Goal: Information Seeking & Learning: Learn about a topic

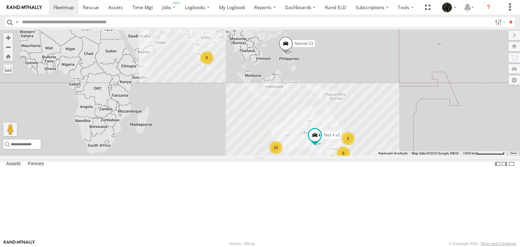
drag, startPoint x: 242, startPoint y: 151, endPoint x: 349, endPoint y: 147, distance: 107.1
click at [349, 147] on div "22 5 2 2 5 Test 4 v3 Anna Voskanyan Naresh 23" at bounding box center [260, 93] width 520 height 126
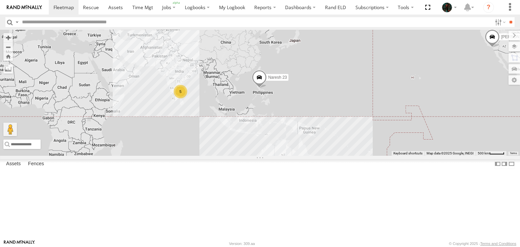
drag, startPoint x: 339, startPoint y: 168, endPoint x: 312, endPoint y: 203, distance: 44.6
click at [312, 156] on div "22 5 2 2 5 Test 4 v3 Anna Voskanyan Naresh 23" at bounding box center [260, 93] width 520 height 126
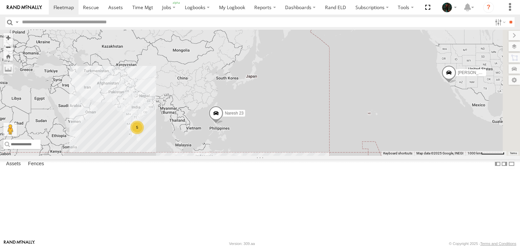
drag, startPoint x: 270, startPoint y: 169, endPoint x: 224, endPoint y: 206, distance: 59.0
click at [224, 156] on div "22 5 2 2 5 Test 4 v3 Anna Voskanyan Naresh 23" at bounding box center [260, 93] width 520 height 126
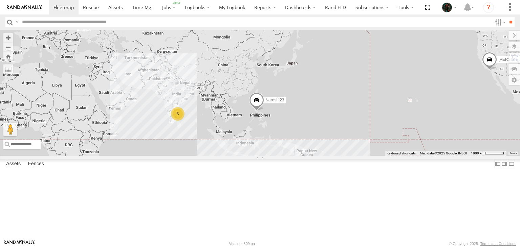
drag, startPoint x: 224, startPoint y: 206, endPoint x: 271, endPoint y: 190, distance: 48.9
click at [271, 156] on div "22 5 2 2 5 Test 4 v3 Anna Voskanyan Naresh 23" at bounding box center [260, 93] width 520 height 126
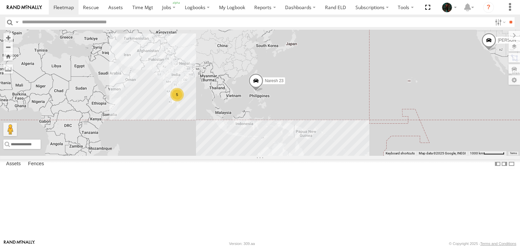
drag, startPoint x: 271, startPoint y: 190, endPoint x: 269, endPoint y: 169, distance: 21.7
click at [269, 156] on div "22 5 2 2 5 Test 4 v3 Anna Voskanyan Naresh 23" at bounding box center [260, 93] width 520 height 126
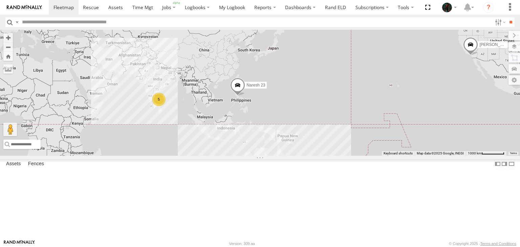
drag, startPoint x: 303, startPoint y: 91, endPoint x: 283, endPoint y: 96, distance: 20.4
click at [283, 96] on div "22 5 2 2 5 Test 4 v3 Anna Voskanyan Naresh 23" at bounding box center [260, 93] width 520 height 126
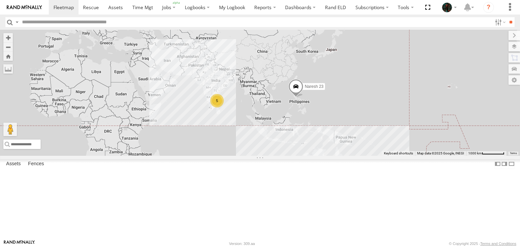
drag, startPoint x: 285, startPoint y: 96, endPoint x: 343, endPoint y: 97, distance: 58.6
click at [343, 97] on div "22 5 2 2 5 Test 4 v3 Anna Voskanyan Naresh 23" at bounding box center [260, 93] width 520 height 126
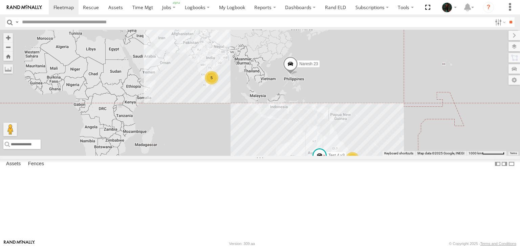
drag, startPoint x: 343, startPoint y: 97, endPoint x: 338, endPoint y: 74, distance: 24.4
click at [338, 74] on div "22 5 2 2 5 Test 4 v3 Anna Voskanyan Naresh 23" at bounding box center [260, 93] width 520 height 126
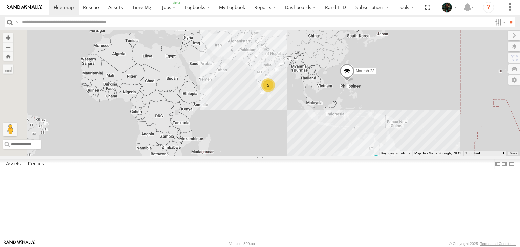
drag, startPoint x: 231, startPoint y: 139, endPoint x: 289, endPoint y: 146, distance: 59.0
click at [289, 146] on div "22 5 2 2 5 Test 4 v3 Anna Voskanyan Naresh 23" at bounding box center [260, 93] width 520 height 126
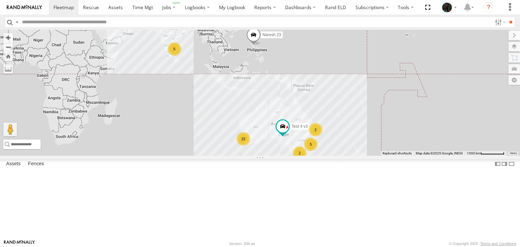
drag, startPoint x: 269, startPoint y: 153, endPoint x: 169, endPoint y: 114, distance: 107.7
click at [169, 114] on div "22 5 2 2 5 Test 4 v3 Anna Voskanyan Naresh 23" at bounding box center [260, 93] width 520 height 126
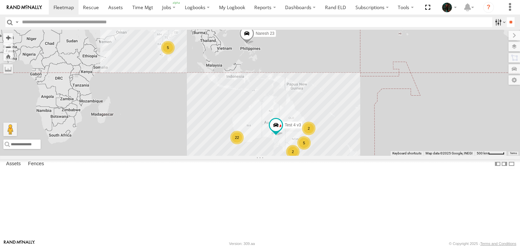
click at [494, 23] on label at bounding box center [499, 22] width 15 height 10
click at [0, 0] on span "Bus" at bounding box center [0, 0] width 0 height 0
click at [507, 22] on input "**" at bounding box center [511, 22] width 8 height 10
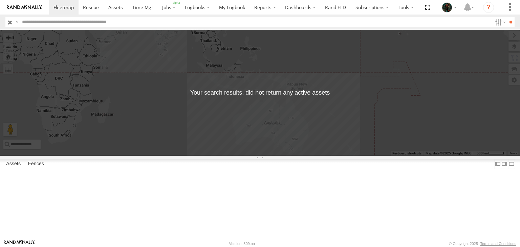
click at [0, 0] on span "Bus" at bounding box center [0, 0] width 0 height 0
click at [508, 23] on input "**" at bounding box center [511, 22] width 8 height 10
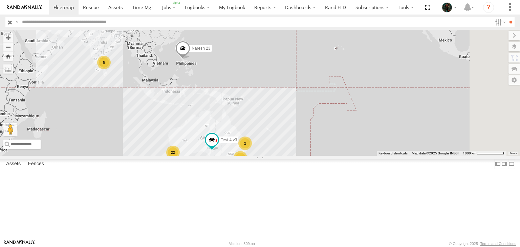
click at [0, 0] on span at bounding box center [0, 0] width 0 height 0
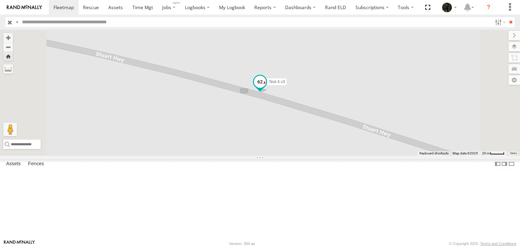
click at [266, 88] on span at bounding box center [260, 82] width 12 height 12
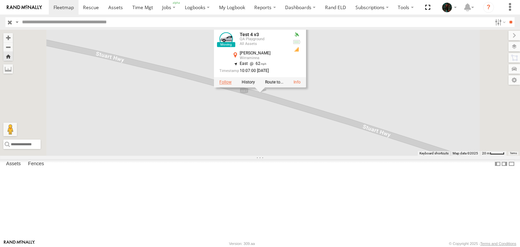
click at [232, 85] on label at bounding box center [225, 82] width 12 height 5
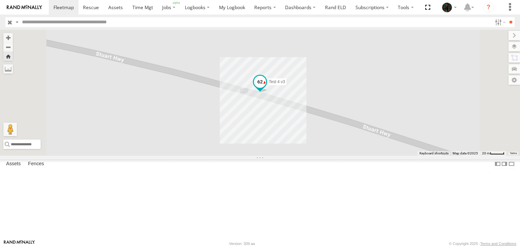
click at [266, 88] on span at bounding box center [260, 82] width 12 height 12
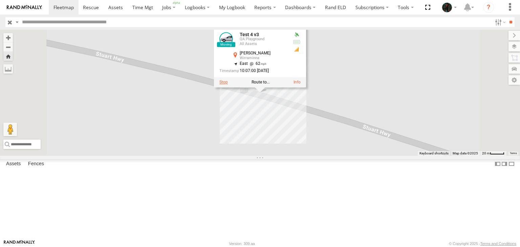
click at [228, 85] on label at bounding box center [223, 82] width 8 height 5
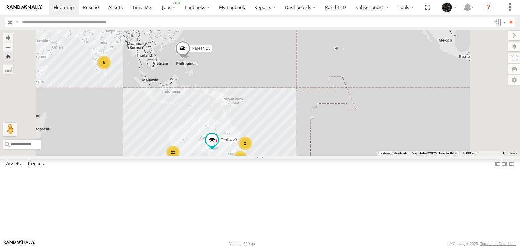
click at [0, 0] on span at bounding box center [0, 0] width 0 height 0
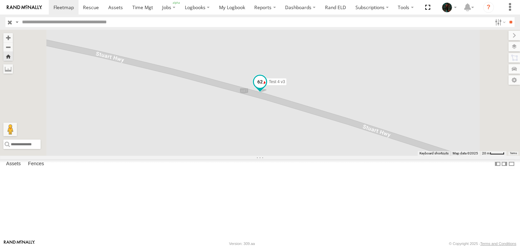
click at [266, 88] on span at bounding box center [260, 82] width 12 height 12
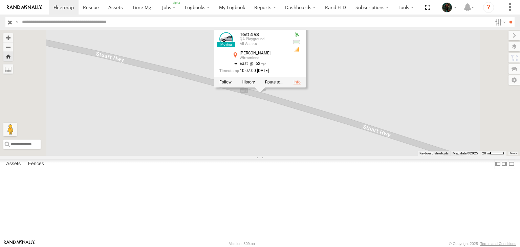
click at [301, 85] on link at bounding box center [297, 82] width 7 height 5
click at [255, 85] on label at bounding box center [248, 82] width 13 height 5
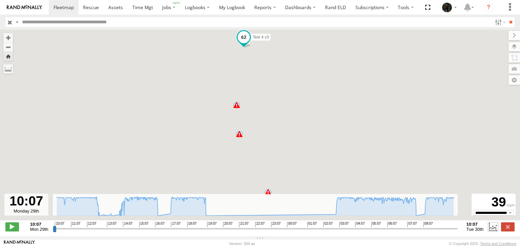
type input "**********"
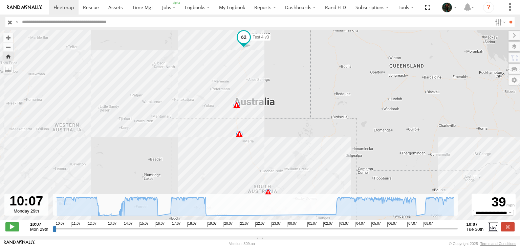
click at [491, 229] on label at bounding box center [493, 227] width 10 height 9
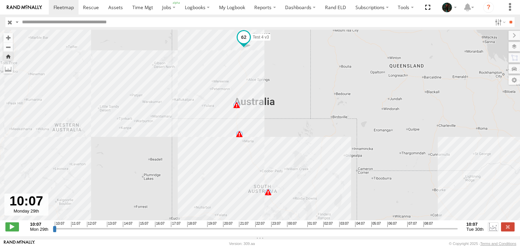
click at [491, 229] on label at bounding box center [493, 227] width 10 height 9
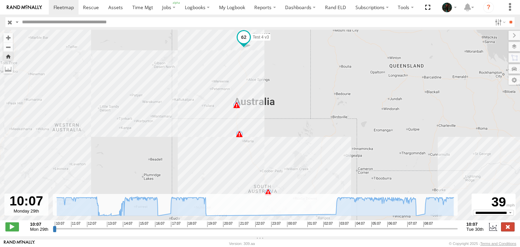
click at [506, 229] on label at bounding box center [508, 227] width 14 height 9
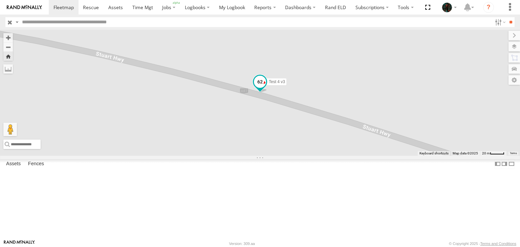
click at [266, 88] on span at bounding box center [260, 82] width 12 height 12
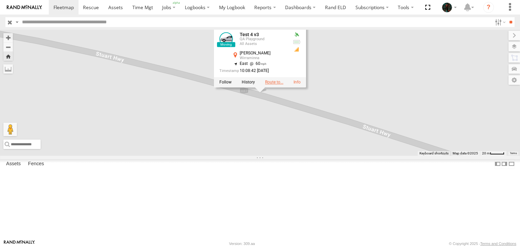
click at [283, 85] on label at bounding box center [274, 82] width 18 height 5
click at [334, 155] on div "Test 4 v3 Test 4 v3 QA Playground All Assets Stuart Hwy Wirraminna -31.18509 , …" at bounding box center [260, 93] width 520 height 126
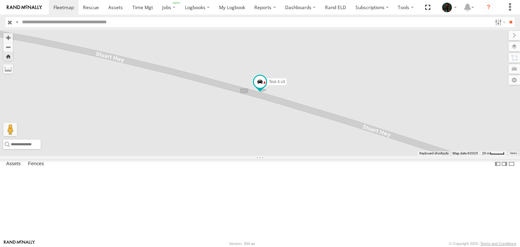
scroll to position [421, 0]
click at [38, 169] on label "Fences" at bounding box center [36, 164] width 23 height 9
click at [0, 0] on div "Fleetsu HQ" at bounding box center [0, 0] width 0 height 0
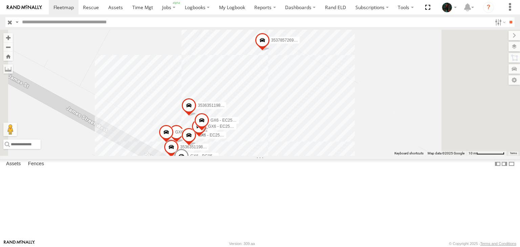
click at [341, 135] on div "353785726930828 350916069436460 GX6_AU_J1939_Stability 353635119801120 35363511…" at bounding box center [260, 93] width 520 height 126
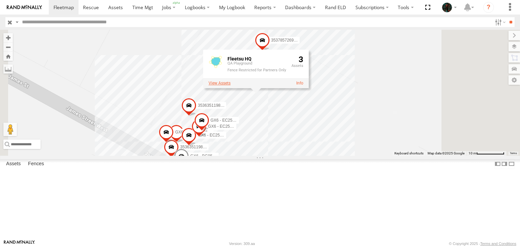
click at [231, 86] on label at bounding box center [220, 83] width 22 height 5
click at [0, 0] on span at bounding box center [0, 0] width 0 height 0
click at [0, 0] on link "Edit Fence" at bounding box center [0, 0] width 0 height 0
click at [0, 0] on label "Close" at bounding box center [0, 0] width 0 height 0
click at [281, 98] on div "353785726930828 350916069436460 GX6_AU_J1939_Stability 353635119801120 35363511…" at bounding box center [260, 93] width 520 height 126
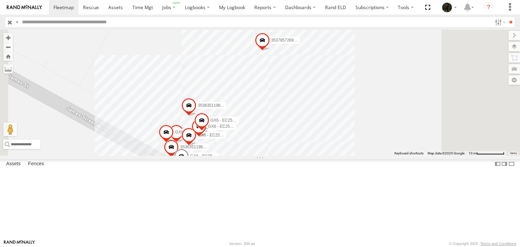
scroll to position [0, 0]
click at [0, 0] on span at bounding box center [0, 0] width 0 height 0
click at [8, 169] on label "Assets" at bounding box center [13, 164] width 21 height 9
click at [13, 56] on button "Zoom Home" at bounding box center [7, 56] width 9 height 9
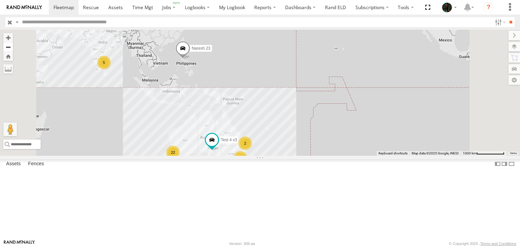
click at [13, 47] on button "Zoom out" at bounding box center [7, 46] width 9 height 9
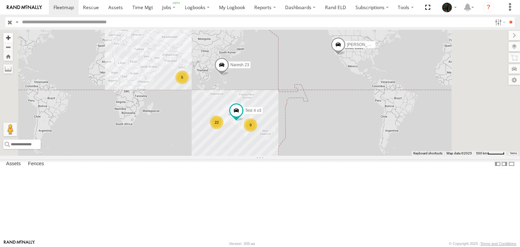
click at [13, 36] on button "Zoom in" at bounding box center [7, 37] width 9 height 9
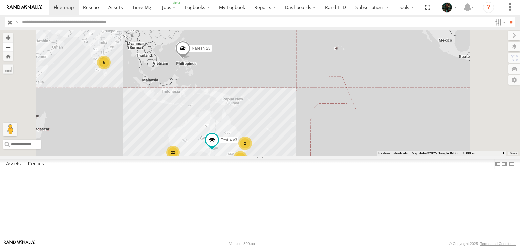
click at [13, 45] on button "Zoom out" at bounding box center [7, 46] width 9 height 9
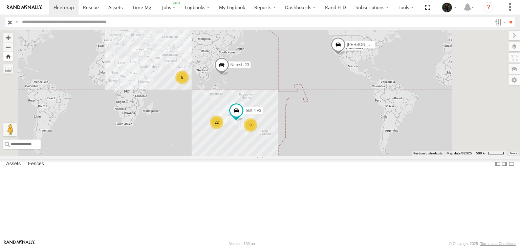
click at [13, 56] on button "Zoom Home" at bounding box center [7, 56] width 9 height 9
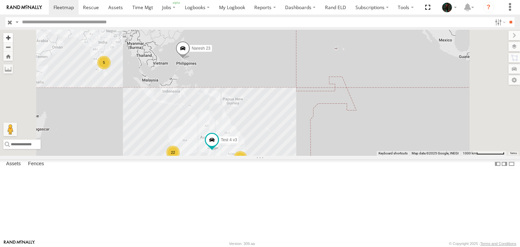
click at [13, 36] on button "Zoom in" at bounding box center [7, 37] width 9 height 9
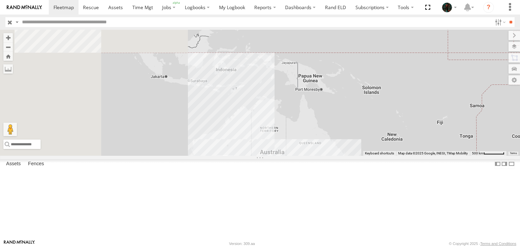
drag, startPoint x: 240, startPoint y: 118, endPoint x: 386, endPoint y: 94, distance: 147.2
click at [386, 94] on div "Test 4 v3 Anna Voskanyan Naresh 23 2" at bounding box center [260, 93] width 520 height 126
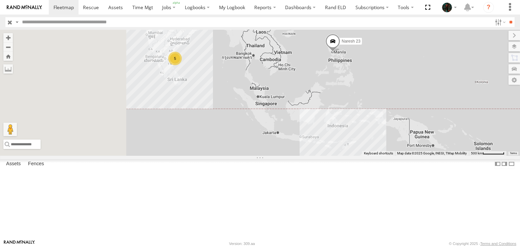
drag, startPoint x: 257, startPoint y: 83, endPoint x: 344, endPoint y: 135, distance: 101.6
click at [344, 135] on div "Test 4 v3 Anna Voskanyan Naresh 23 2 22 5 5" at bounding box center [260, 93] width 520 height 126
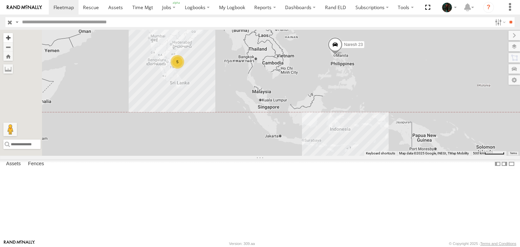
click at [13, 38] on button "Zoom in" at bounding box center [7, 37] width 9 height 9
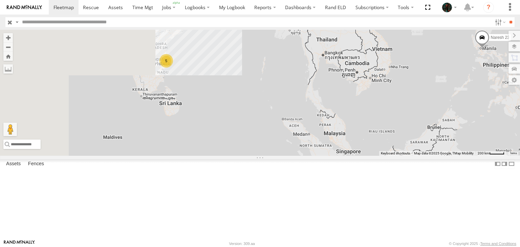
drag, startPoint x: 248, startPoint y: 105, endPoint x: 323, endPoint y: 137, distance: 80.8
click at [323, 137] on div "Test 4 v3 Anna Voskanyan Naresh 23 5" at bounding box center [260, 93] width 520 height 126
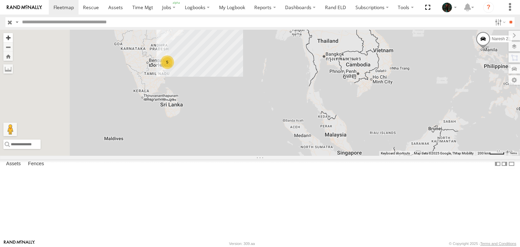
click at [13, 33] on button "Zoom in" at bounding box center [7, 37] width 9 height 9
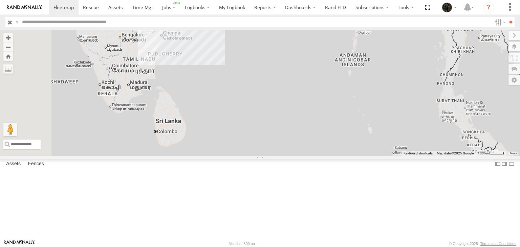
drag, startPoint x: 252, startPoint y: 101, endPoint x: 343, endPoint y: 106, distance: 91.9
click at [343, 106] on div "Test 4 v3 Anna Voskanyan Naresh 23" at bounding box center [260, 93] width 520 height 126
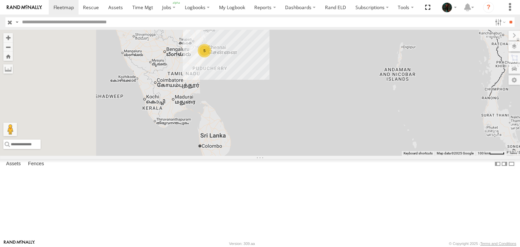
drag, startPoint x: 347, startPoint y: 107, endPoint x: 387, endPoint y: 121, distance: 42.4
click at [387, 121] on div "Test 4 v3 Anna Voskanyan Naresh 23 5" at bounding box center [260, 93] width 520 height 126
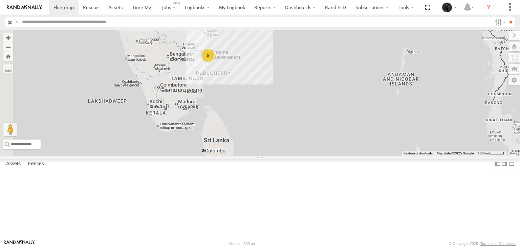
drag, startPoint x: 387, startPoint y: 121, endPoint x: 406, endPoint y: 151, distance: 35.3
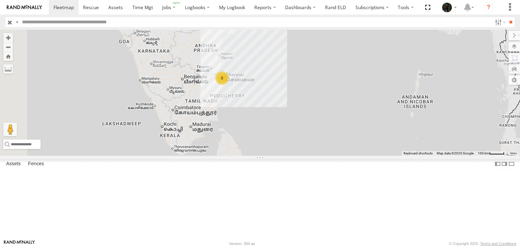
click at [406, 151] on div "Test 4 v3 Anna Voskanyan Naresh 23 5" at bounding box center [260, 93] width 520 height 126
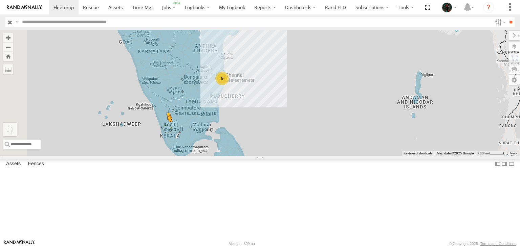
drag, startPoint x: 177, startPoint y: 213, endPoint x: 253, endPoint y: 171, distance: 87.6
click at [253, 156] on div "5 To activate drag with keyboard, press Alt + Enter. Once in keyboard drag stat…" at bounding box center [260, 93] width 520 height 126
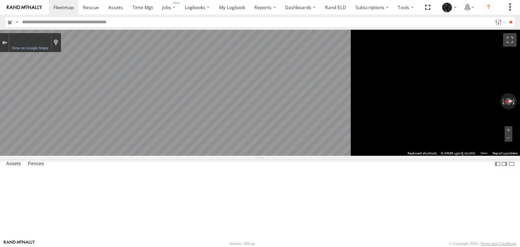
click at [7, 43] on div "Exit the Street View" at bounding box center [4, 43] width 5 height 4
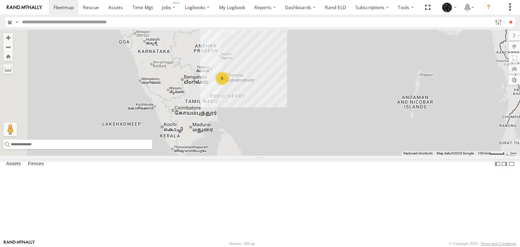
click at [152, 149] on input "text" at bounding box center [77, 144] width 149 height 9
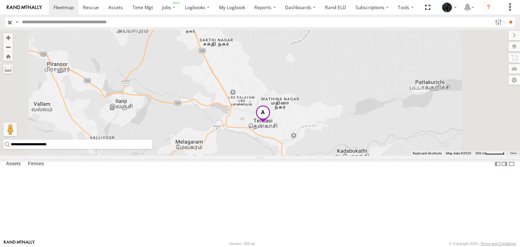
click at [270, 124] on span at bounding box center [263, 114] width 15 height 18
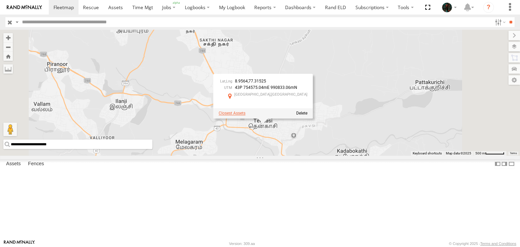
click at [245, 116] on span at bounding box center [232, 113] width 27 height 5
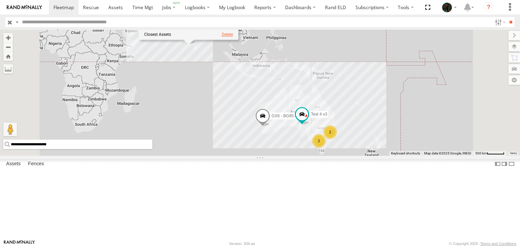
click at [233, 37] on span at bounding box center [227, 34] width 11 height 5
click at [152, 149] on input "**********" at bounding box center [77, 144] width 149 height 9
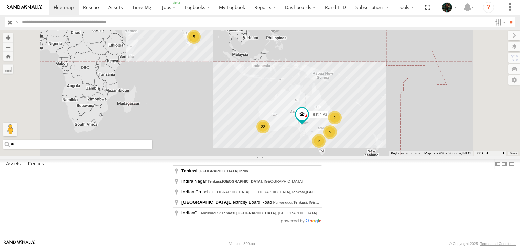
type input "*"
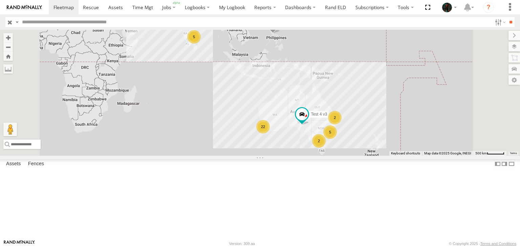
click at [259, 156] on div "22 5 2 2 5 Test 4 v3 Naresh 23 Loading..." at bounding box center [260, 93] width 520 height 126
click at [501, 169] on label at bounding box center [504, 164] width 7 height 10
click at [512, 169] on label at bounding box center [511, 164] width 7 height 10
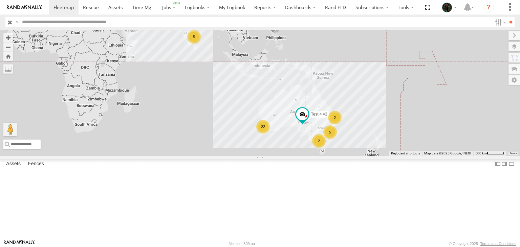
click at [0, 0] on label at bounding box center [0, 0] width 0 height 0
click at [518, 49] on label at bounding box center [507, 46] width 25 height 9
click at [0, 0] on label at bounding box center [0, 0] width 0 height 0
click at [0, 0] on span "Satellite + Roadmap" at bounding box center [0, 0] width 0 height 0
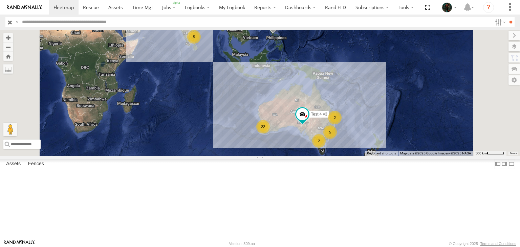
click at [0, 0] on span "Satellite + Roadmap" at bounding box center [0, 0] width 0 height 0
click at [0, 0] on span "Default" at bounding box center [0, 0] width 0 height 0
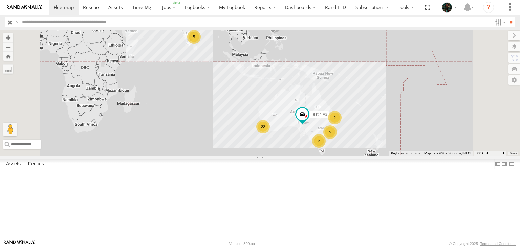
click at [0, 0] on label at bounding box center [0, 0] width 0 height 0
click at [0, 0] on div "Overlays" at bounding box center [0, 0] width 0 height 0
click at [0, 0] on label at bounding box center [0, 0] width 0 height 0
click at [494, 58] on label at bounding box center [507, 57] width 26 height 9
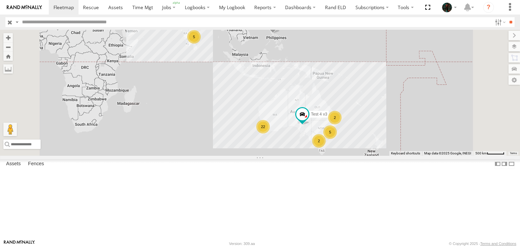
click at [0, 0] on div "fence" at bounding box center [0, 0] width 0 height 0
click at [0, 0] on div "Fence Restricted for Partners Only" at bounding box center [0, 0] width 0 height 0
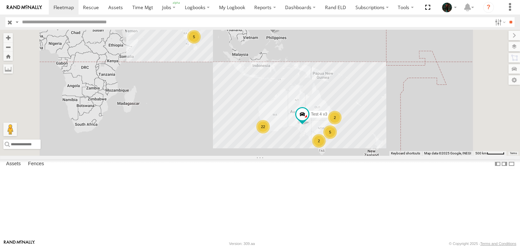
click at [0, 0] on div "Fence Restricted for Partners Only" at bounding box center [0, 0] width 0 height 0
click at [0, 0] on div "Fleetsu HQ" at bounding box center [0, 0] width 0 height 0
click at [0, 0] on div "Fence Restricted for Partners Only" at bounding box center [0, 0] width 0 height 0
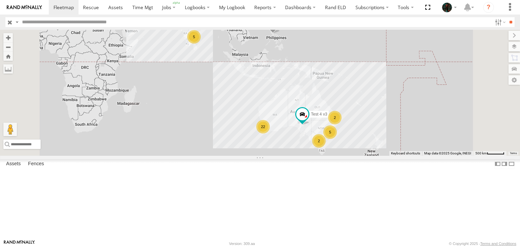
click at [0, 0] on div "Fence Restricted for Partners Only" at bounding box center [0, 0] width 0 height 0
click at [0, 0] on div "Chennai Airport - Naveen" at bounding box center [0, 0] width 0 height 0
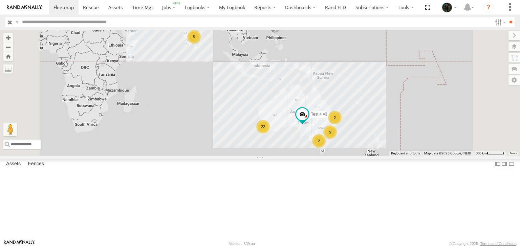
click at [0, 0] on div "New Fence" at bounding box center [0, 0] width 0 height 0
click at [0, 0] on div "Bobs Mowing and Gardening Centre" at bounding box center [0, 0] width 0 height 0
click at [495, 71] on label at bounding box center [507, 68] width 25 height 9
click at [0, 0] on div "1PQ7WU - Hilux (Banana)" at bounding box center [0, 0] width 0 height 0
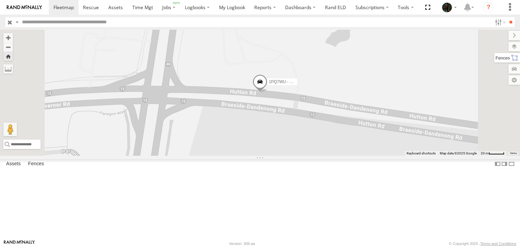
click at [494, 56] on label at bounding box center [507, 57] width 26 height 9
click at [0, 0] on div "Bobs Mowing and Gardening Centre" at bounding box center [0, 0] width 0 height 0
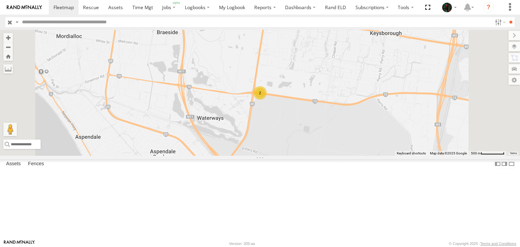
click at [0, 0] on div "Bobs Mowing and Gardening Centre" at bounding box center [0, 0] width 0 height 0
click at [0, 0] on div "Chennai Airport - Naveen" at bounding box center [0, 0] width 0 height 0
click at [0, 0] on div "Fraser Fence" at bounding box center [0, 0] width 0 height 0
click at [0, 0] on div "Fleetsu HQ" at bounding box center [0, 0] width 0 height 0
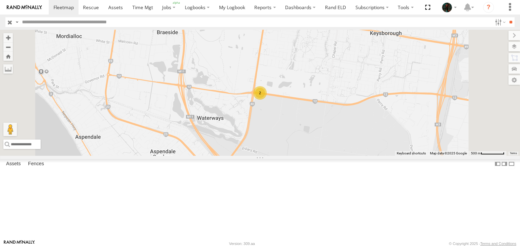
click at [0, 0] on div "Fleetsu HQ" at bounding box center [0, 0] width 0 height 0
click at [0, 0] on input "text" at bounding box center [0, 0] width 0 height 0
type input "****"
click at [0, 0] on div "QA_Testing fence" at bounding box center [0, 0] width 0 height 0
click at [0, 0] on div "Test Fence2" at bounding box center [0, 0] width 0 height 0
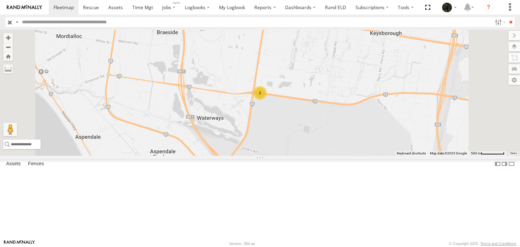
click at [0, 0] on div "Test Fence2" at bounding box center [0, 0] width 0 height 0
drag, startPoint x: 467, startPoint y: 32, endPoint x: 444, endPoint y: 37, distance: 22.8
click at [0, 0] on input "****" at bounding box center [0, 0] width 0 height 0
click at [13, 57] on button "Zoom Home" at bounding box center [7, 56] width 9 height 9
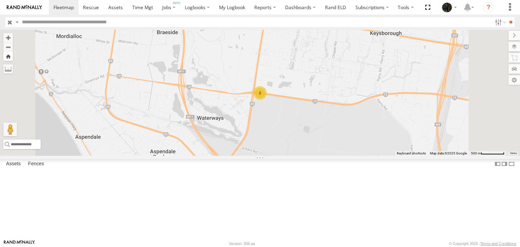
click at [13, 58] on button "Zoom Home" at bounding box center [7, 56] width 9 height 9
click at [13, 47] on button "Zoom out" at bounding box center [7, 46] width 9 height 9
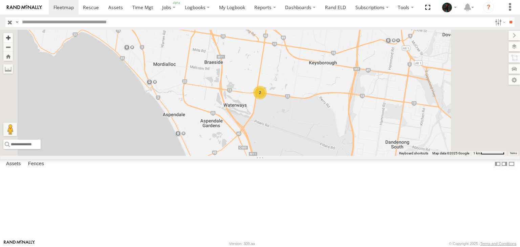
click at [13, 39] on button "Zoom in" at bounding box center [7, 37] width 9 height 9
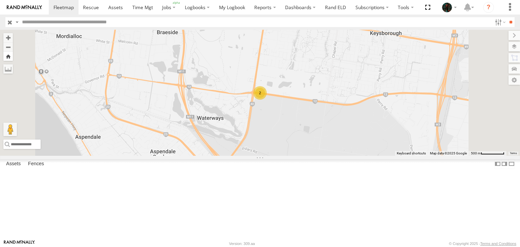
click at [13, 58] on button "Zoom Home" at bounding box center [7, 56] width 9 height 9
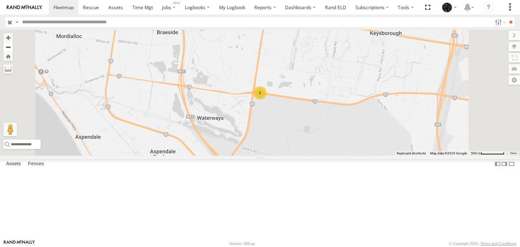
click at [13, 49] on button "Zoom out" at bounding box center [7, 46] width 9 height 9
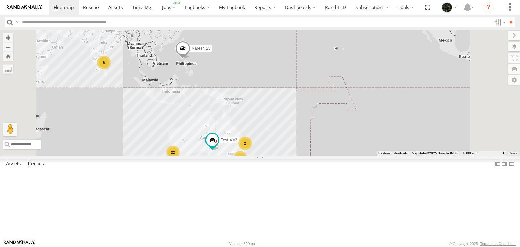
click at [0, 0] on div "Fleetsu HQ" at bounding box center [0, 0] width 0 height 0
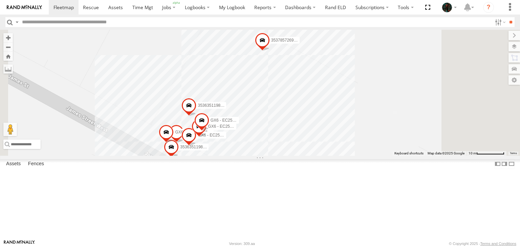
click at [0, 0] on div "Fraser Fence" at bounding box center [0, 0] width 0 height 0
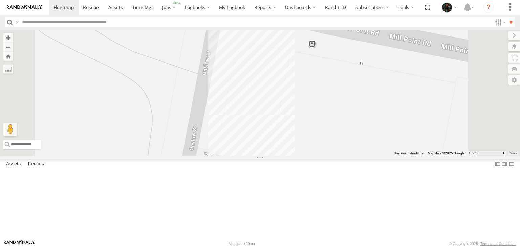
click at [0, 0] on div "Fleetsu HQ" at bounding box center [0, 0] width 0 height 0
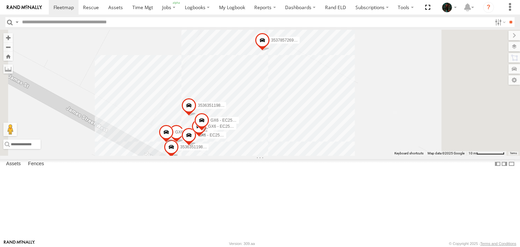
click at [0, 0] on div "New Fence" at bounding box center [0, 0] width 0 height 0
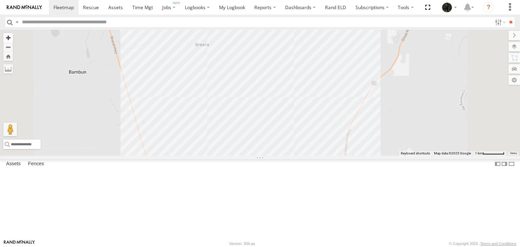
click at [13, 39] on button "Zoom in" at bounding box center [7, 37] width 9 height 9
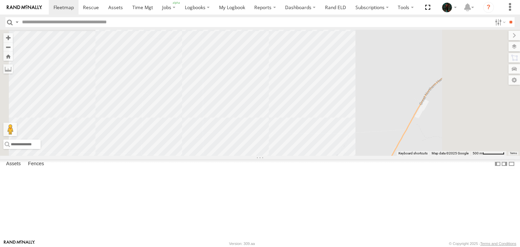
drag, startPoint x: 281, startPoint y: 97, endPoint x: 212, endPoint y: 115, distance: 71.1
click at [212, 115] on div at bounding box center [260, 93] width 520 height 126
click at [0, 0] on div "[PERSON_NAME]" at bounding box center [0, 0] width 0 height 0
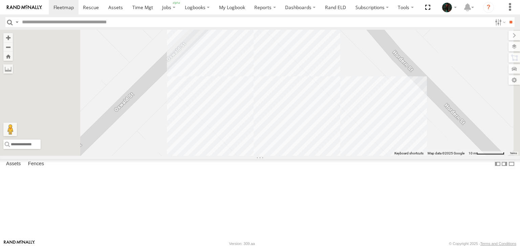
click at [0, 0] on div "fence" at bounding box center [0, 0] width 0 height 0
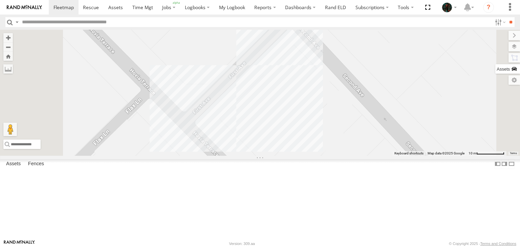
click at [495, 69] on label at bounding box center [507, 68] width 25 height 9
click at [0, 0] on div "1PQ7WU - Hilux (Banana)" at bounding box center [0, 0] width 0 height 0
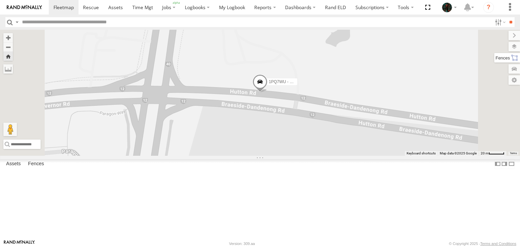
click at [494, 60] on label at bounding box center [507, 57] width 26 height 9
click at [0, 0] on div "[PERSON_NAME]" at bounding box center [0, 0] width 0 height 0
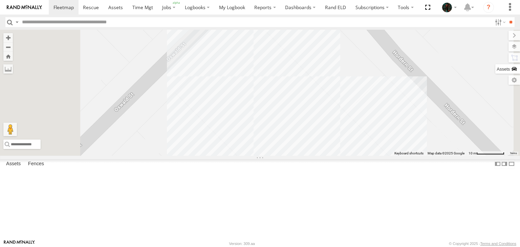
click at [495, 69] on label at bounding box center [507, 68] width 25 height 9
click at [0, 0] on div "1PQ7WU - Hilux (Banana)" at bounding box center [0, 0] width 0 height 0
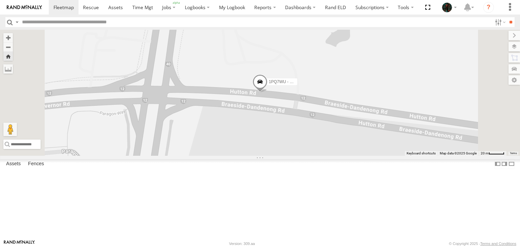
click at [13, 57] on button "Zoom Home" at bounding box center [7, 56] width 9 height 9
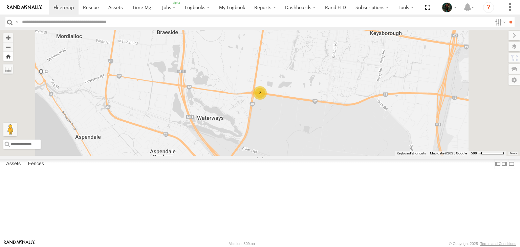
click at [13, 57] on button "Zoom Home" at bounding box center [7, 56] width 9 height 9
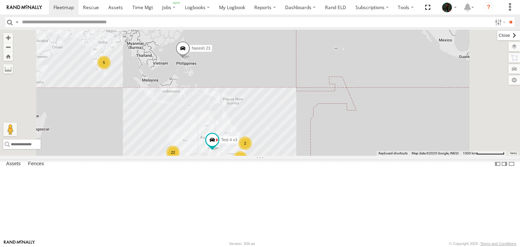
click at [497, 38] on label at bounding box center [508, 35] width 23 height 9
click at [516, 56] on label at bounding box center [507, 57] width 26 height 9
click at [0, 0] on div "Chennai Airport - Naveen" at bounding box center [0, 0] width 0 height 0
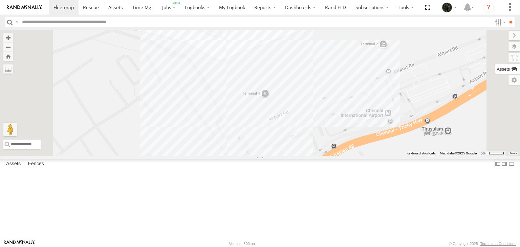
click at [495, 70] on label at bounding box center [507, 68] width 25 height 9
click at [0, 0] on div "1PQ7WU - Hilux (Banana)" at bounding box center [0, 0] width 0 height 0
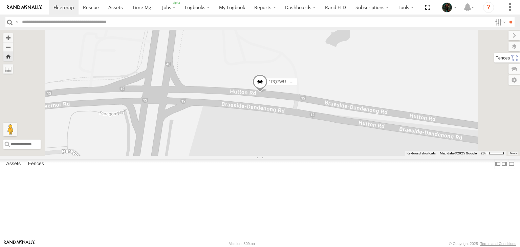
click at [494, 60] on label at bounding box center [507, 57] width 26 height 9
click at [497, 40] on label at bounding box center [508, 35] width 23 height 9
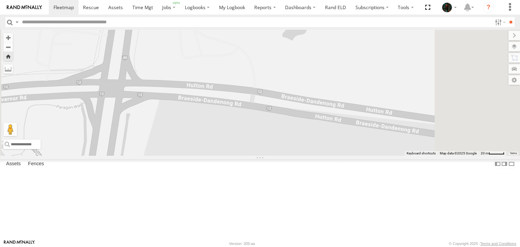
drag, startPoint x: 384, startPoint y: 156, endPoint x: 253, endPoint y: 144, distance: 131.6
click at [253, 144] on div "1PQ7WU - Hilux (Banana)" at bounding box center [260, 93] width 520 height 126
drag, startPoint x: 253, startPoint y: 144, endPoint x: 214, endPoint y: 144, distance: 39.3
click at [214, 144] on div "1PQ7WU - Hilux (Banana)" at bounding box center [260, 93] width 520 height 126
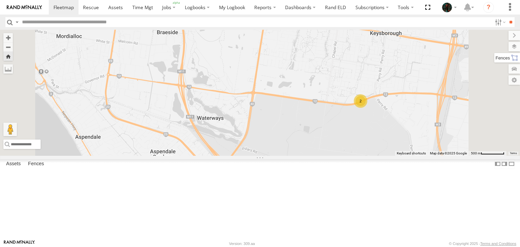
click at [516, 59] on label at bounding box center [507, 57] width 26 height 9
click at [0, 0] on div "Christiaan Fence" at bounding box center [0, 0] width 0 height 0
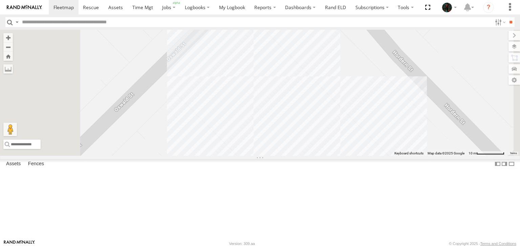
click at [0, 0] on div "Chennai Airport - Naveen" at bounding box center [0, 0] width 0 height 0
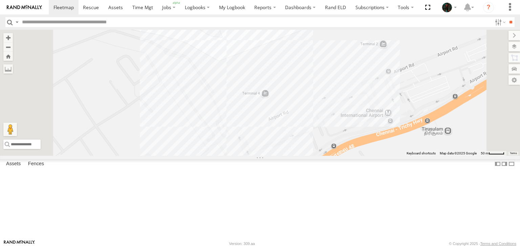
click at [207, 76] on div at bounding box center [260, 93] width 520 height 126
click at [0, 0] on div "[PERSON_NAME]" at bounding box center [0, 0] width 0 height 0
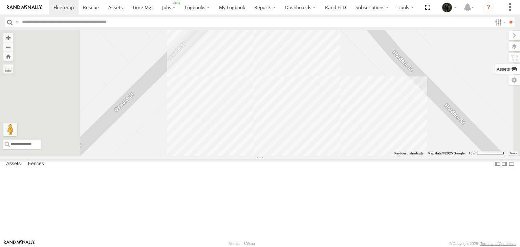
click at [495, 65] on label at bounding box center [507, 68] width 25 height 9
click at [0, 0] on div "1PQ7WU - Hilux (clone) All Assets" at bounding box center [0, 0] width 0 height 0
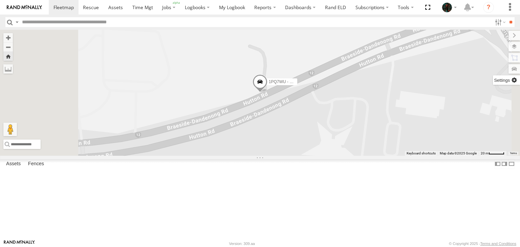
click at [493, 81] on label at bounding box center [506, 79] width 27 height 9
click at [0, 0] on span "Full" at bounding box center [0, 0] width 0 height 0
click at [0, 0] on div "Asset Group" at bounding box center [0, 0] width 0 height 0
click at [0, 0] on span "Mini" at bounding box center [0, 0] width 0 height 0
click at [0, 0] on span "Full" at bounding box center [0, 0] width 0 height 0
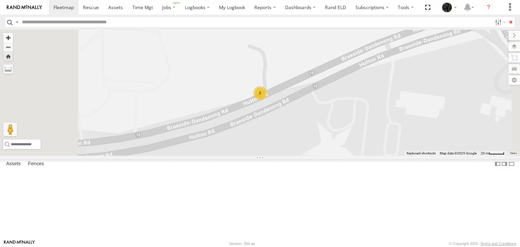
click at [13, 39] on button "Zoom in" at bounding box center [7, 37] width 9 height 9
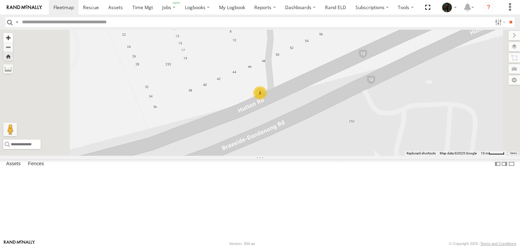
click at [13, 39] on button "Zoom in" at bounding box center [7, 37] width 9 height 9
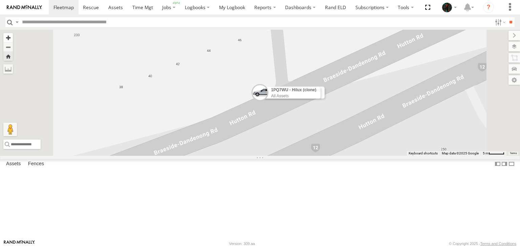
click at [13, 39] on button "Zoom in" at bounding box center [7, 37] width 9 height 9
click at [0, 0] on span at bounding box center [0, 0] width 0 height 0
click at [13, 58] on button "Zoom Home" at bounding box center [7, 56] width 9 height 9
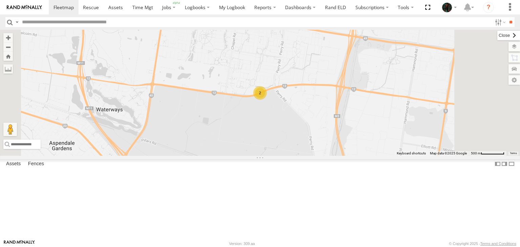
click at [497, 39] on label at bounding box center [508, 35] width 23 height 9
click at [41, 169] on label "Fences" at bounding box center [36, 164] width 23 height 9
click at [0, 0] on div "Fence Restricted for Partners Only" at bounding box center [0, 0] width 0 height 0
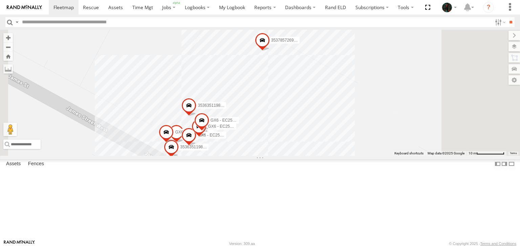
click at [196, 117] on span at bounding box center [188, 108] width 15 height 18
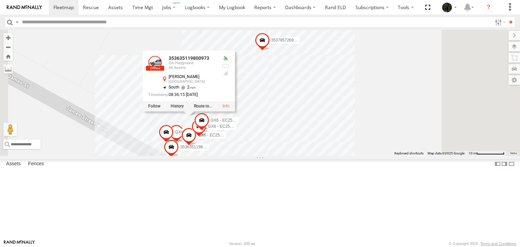
click at [219, 156] on div "GX6_AU_J1939_Stability 353635119801120 353785726930828 353635119800973 GX6_AU_B…" at bounding box center [260, 93] width 520 height 126
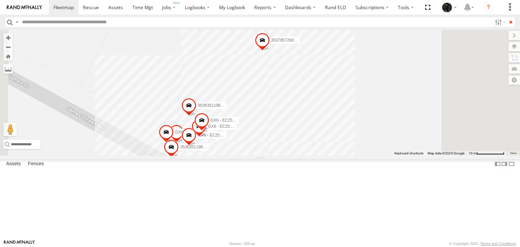
click at [13, 68] on label at bounding box center [7, 68] width 9 height 9
click at [190, 156] on div "GX6_AU_J1939_Stability 353635119801120 353785726930828 353635119800973 GX6_AU_B…" at bounding box center [260, 93] width 520 height 126
click at [305, 156] on div "GX6_AU_J1939_Stability 353635119801120 353785726930828 353635119800973 GX6_AU_B…" at bounding box center [260, 93] width 520 height 126
click at [0, 0] on label at bounding box center [0, 0] width 0 height 0
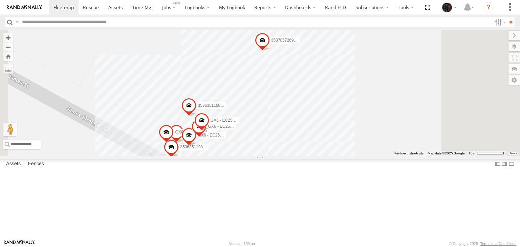
click at [190, 104] on div "GX6_AU_J1939_Stability 353635119801120 353785726930828 353635119800973 GX6_AU_B…" at bounding box center [260, 93] width 520 height 126
click at [307, 64] on div "GX6_AU_J1939_Stability 353635119801120 353785726930828 353635119800973 GX6_AU_B…" at bounding box center [260, 93] width 520 height 126
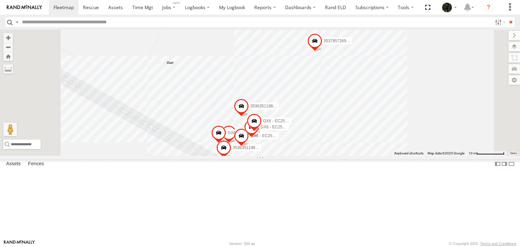
drag, startPoint x: 250, startPoint y: 94, endPoint x: 352, endPoint y: 92, distance: 101.9
click at [352, 92] on div "GX6_AU_J1939_Stability 353635119801120 353785726930828 353635119800973 GX6_AU_B…" at bounding box center [260, 93] width 520 height 126
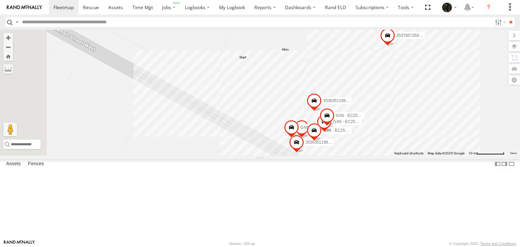
click at [0, 0] on label at bounding box center [0, 0] width 0 height 0
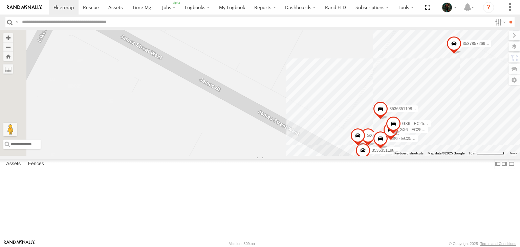
drag, startPoint x: 240, startPoint y: 83, endPoint x: 310, endPoint y: 91, distance: 69.9
click at [310, 91] on div "GX6_AU_J1939_Stability 353635119801120 353785726930828 353635119800973 GX6_AU_B…" at bounding box center [260, 93] width 520 height 126
click at [400, 98] on div "GX6_AU_J1939_Stability 353635119801120 353785726930828 353635119800973 GX6_AU_B…" at bounding box center [260, 93] width 520 height 126
click at [0, 0] on label at bounding box center [0, 0] width 0 height 0
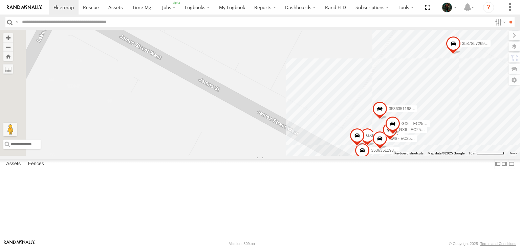
click at [0, 0] on label at bounding box center [0, 0] width 0 height 0
click at [494, 18] on label at bounding box center [499, 22] width 15 height 10
click at [114, 7] on span at bounding box center [115, 7] width 15 height 6
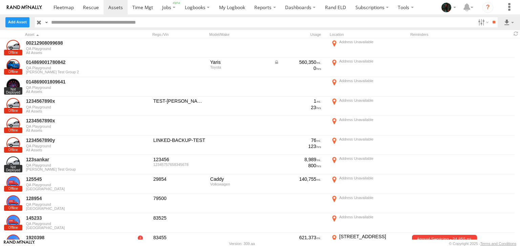
click at [20, 23] on label at bounding box center [17, 22] width 24 height 10
click at [0, 0] on label "Mobile App" at bounding box center [0, 0] width 0 height 0
click at [0, 0] on label "Non Tracked" at bounding box center [0, 0] width 0 height 0
click at [0, 0] on label "Plug N Play" at bounding box center [0, 0] width 0 height 0
click at [0, 0] on label "Hardwired" at bounding box center [0, 0] width 0 height 0
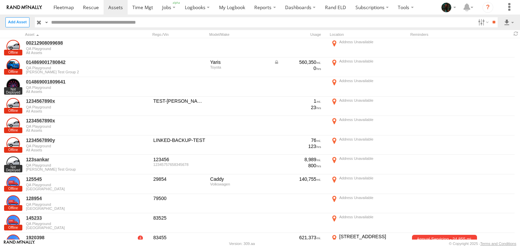
click at [0, 0] on label "Asset" at bounding box center [0, 0] width 0 height 0
click at [0, 0] on label "Close" at bounding box center [0, 0] width 0 height 0
click at [482, 21] on label at bounding box center [482, 22] width 15 height 10
click at [477, 24] on label at bounding box center [482, 22] width 15 height 10
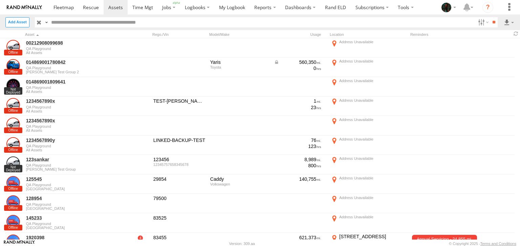
click at [44, 24] on label at bounding box center [45, 22] width 5 height 10
click at [0, 0] on span "Asset Label" at bounding box center [0, 0] width 0 height 0
click at [112, 22] on input "text" at bounding box center [262, 22] width 427 height 10
click at [490, 17] on input "**" at bounding box center [494, 22] width 8 height 10
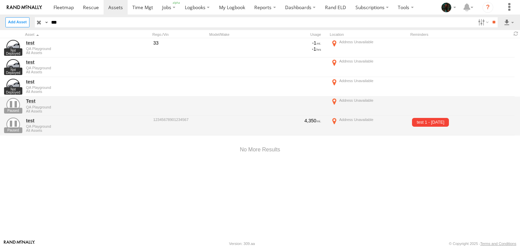
click at [490, 17] on input "**" at bounding box center [494, 22] width 8 height 10
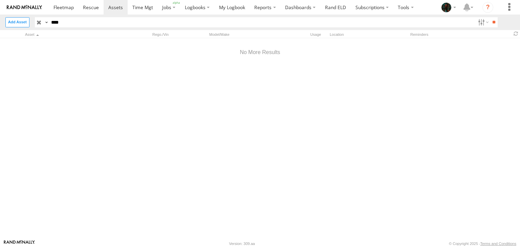
type input "****"
click at [490, 17] on input "**" at bounding box center [494, 22] width 8 height 10
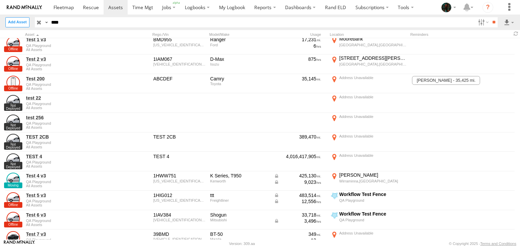
scroll to position [153, 0]
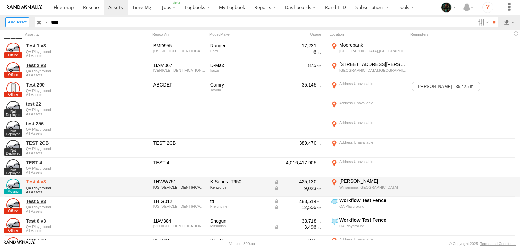
click at [36, 184] on link "Test 4 v3" at bounding box center [72, 182] width 93 height 6
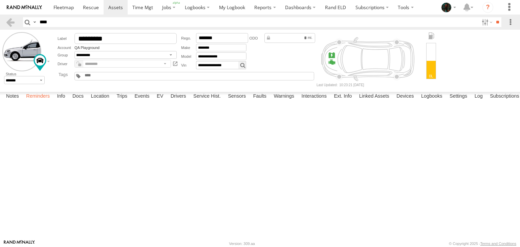
click at [32, 102] on label "Reminders" at bounding box center [38, 96] width 30 height 9
click at [63, 102] on label "Info" at bounding box center [60, 96] width 15 height 9
click at [79, 102] on label "Docs" at bounding box center [78, 96] width 18 height 9
click at [99, 102] on label "Location" at bounding box center [99, 96] width 25 height 9
click at [0, 0] on span at bounding box center [0, 0] width 0 height 0
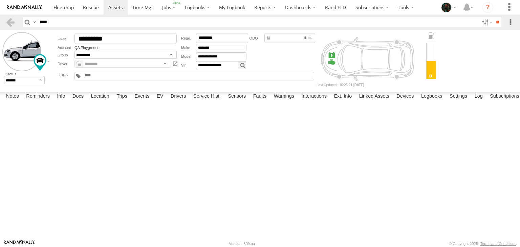
click at [0, 0] on div at bounding box center [0, 0] width 0 height 0
click at [0, 0] on label at bounding box center [0, 0] width 0 height 0
click at [127, 102] on label "Trips" at bounding box center [122, 96] width 18 height 9
click at [146, 102] on label "Events" at bounding box center [142, 96] width 22 height 9
click at [0, 0] on label "Stuart Hwy Wirraminna,SA -31.2497 136.5031" at bounding box center [0, 0] width 0 height 0
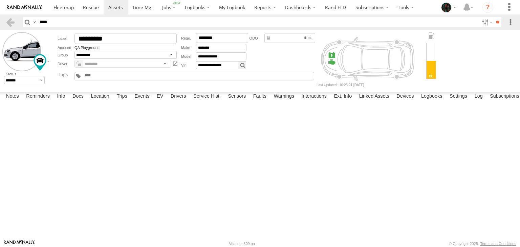
click at [0, 0] on label "Close" at bounding box center [0, 0] width 0 height 0
click at [0, 0] on label at bounding box center [0, 0] width 0 height 0
click at [0, 0] on label "Close" at bounding box center [0, 0] width 0 height 0
click at [162, 102] on label "EV" at bounding box center [159, 96] width 13 height 9
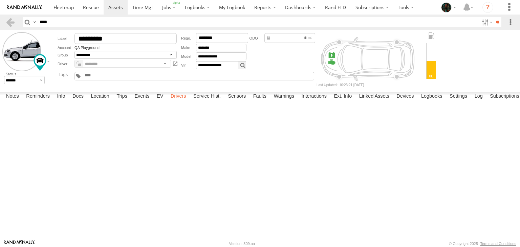
click at [178, 102] on label "Drivers" at bounding box center [178, 96] width 22 height 9
click at [212, 102] on label "Service Hist." at bounding box center [207, 96] width 34 height 9
click at [242, 102] on label "Sensors" at bounding box center [236, 96] width 25 height 9
click at [0, 0] on span "Segment Duration" at bounding box center [0, 0] width 0 height 0
drag, startPoint x: 238, startPoint y: 185, endPoint x: 236, endPoint y: 166, distance: 19.4
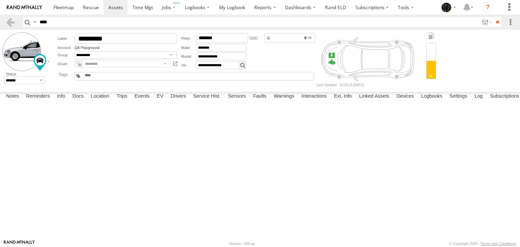
click at [0, 0] on icon "Created with Highcharts 6.0.7 Date s Segment Duration (s) 14:00 16:00 18:00 20:…" at bounding box center [0, 0] width 0 height 0
click at [262, 102] on label "Faults" at bounding box center [260, 96] width 20 height 9
click at [288, 102] on label "Warnings" at bounding box center [283, 96] width 27 height 9
click at [322, 102] on label "Interactions" at bounding box center [314, 96] width 32 height 9
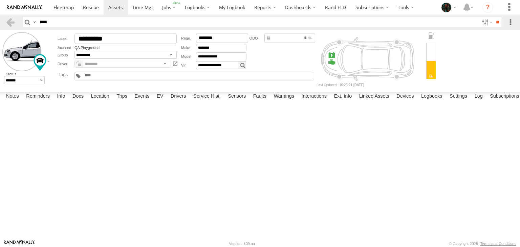
click at [0, 0] on link "View Interaction Report" at bounding box center [0, 0] width 0 height 0
click at [348, 102] on label "Ext. Info" at bounding box center [342, 96] width 25 height 9
click at [374, 102] on label "Linked Assets" at bounding box center [374, 96] width 37 height 9
click at [413, 102] on label "Devices" at bounding box center [405, 96] width 24 height 9
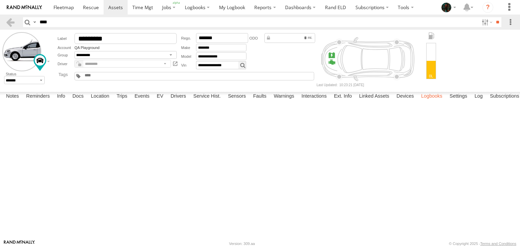
click at [435, 102] on label "Logbooks" at bounding box center [432, 96] width 28 height 9
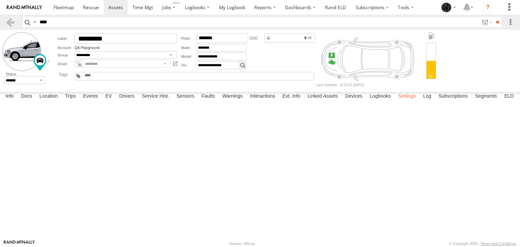
click at [407, 102] on label "Settings" at bounding box center [407, 96] width 24 height 9
click at [427, 102] on label "Log" at bounding box center [427, 96] width 15 height 9
click at [454, 102] on label "Subscriptions" at bounding box center [453, 96] width 36 height 9
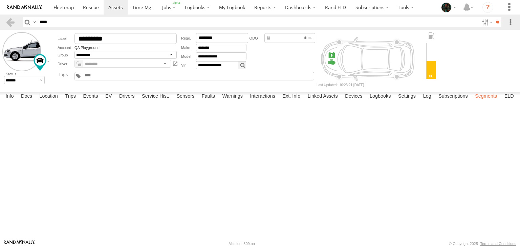
click at [487, 102] on label "Segments" at bounding box center [486, 96] width 29 height 9
click at [514, 102] on label "ELD" at bounding box center [509, 96] width 16 height 9
type input "*********"
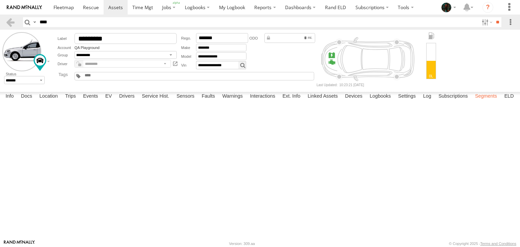
type input "**********"
type input "*******"
click at [481, 102] on label "Segments" at bounding box center [486, 96] width 29 height 9
click at [0, 0] on link at bounding box center [0, 0] width 0 height 0
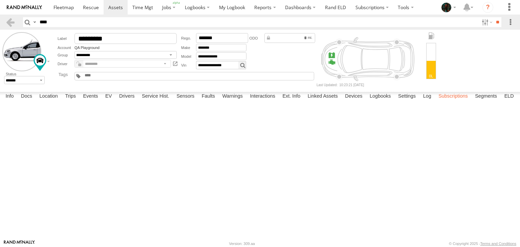
click at [445, 102] on label "Subscriptions" at bounding box center [453, 96] width 36 height 9
click at [514, 102] on label "ELD" at bounding box center [509, 96] width 16 height 9
click at [196, 8] on span at bounding box center [195, 7] width 21 height 6
click at [192, 28] on span at bounding box center [195, 30] width 21 height 6
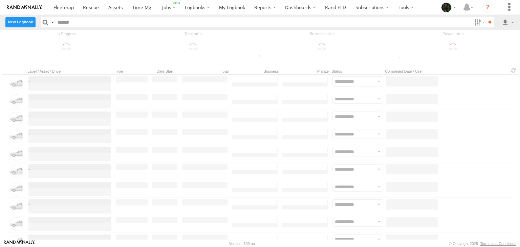
click at [22, 23] on label "New Logbook" at bounding box center [20, 22] width 30 height 10
click at [0, 0] on label "Close" at bounding box center [0, 0] width 0 height 0
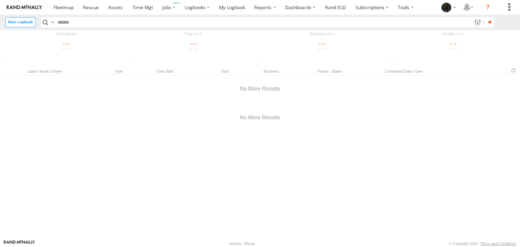
click at [45, 21] on input "button" at bounding box center [45, 22] width 9 height 10
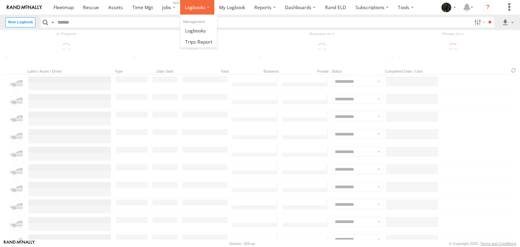
click at [202, 8] on span at bounding box center [195, 7] width 21 height 6
drag, startPoint x: 202, startPoint y: 8, endPoint x: 198, endPoint y: 41, distance: 33.4
click at [198, 15] on li at bounding box center [197, 7] width 34 height 15
click at [198, 41] on span at bounding box center [198, 42] width 27 height 6
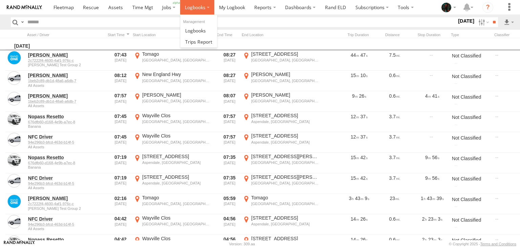
click at [192, 10] on label at bounding box center [197, 7] width 34 height 15
click at [194, 29] on span at bounding box center [195, 30] width 21 height 6
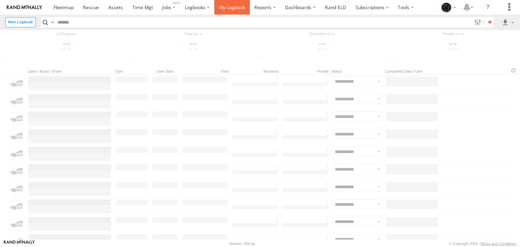
click at [233, 9] on span at bounding box center [232, 7] width 26 height 6
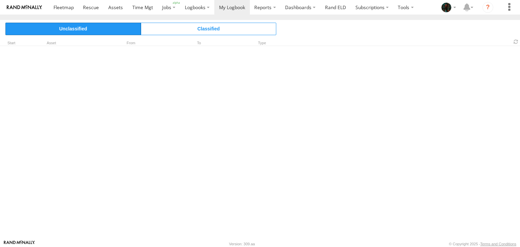
click at [74, 30] on span "Unclassified" at bounding box center [72, 29] width 135 height 12
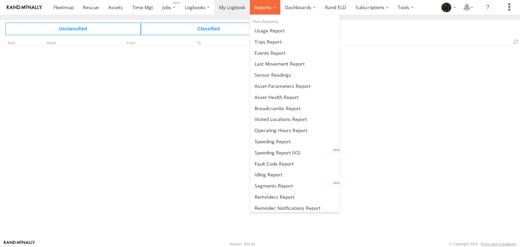
click at [262, 3] on label at bounding box center [265, 7] width 31 height 15
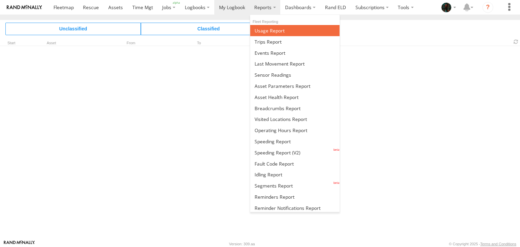
click at [277, 35] on link at bounding box center [295, 30] width 90 height 11
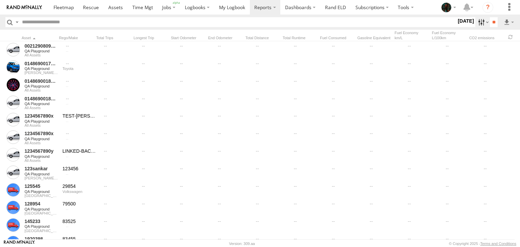
click at [476, 24] on label at bounding box center [482, 22] width 15 height 10
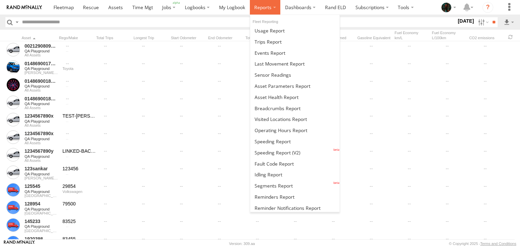
click at [267, 8] on span at bounding box center [262, 7] width 17 height 6
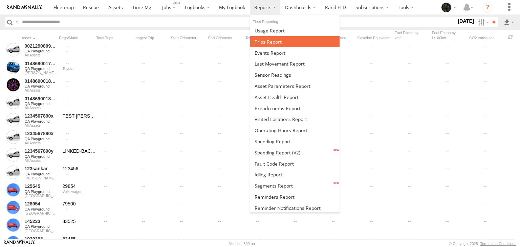
click at [262, 42] on span at bounding box center [268, 42] width 27 height 6
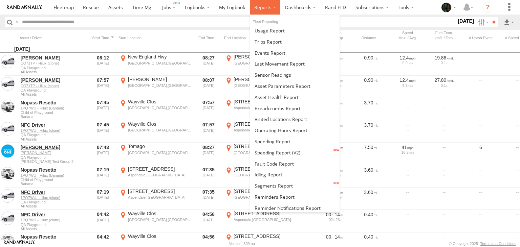
click at [268, 9] on span at bounding box center [262, 7] width 17 height 6
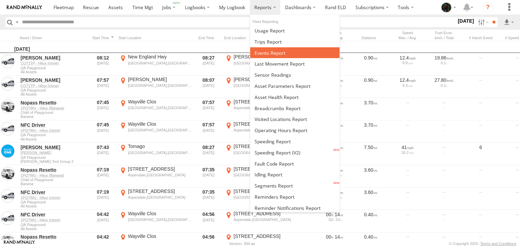
click at [263, 51] on span at bounding box center [270, 53] width 31 height 6
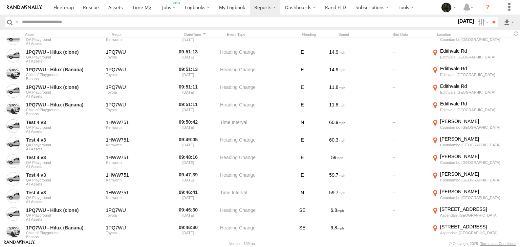
scroll to position [2004, 0]
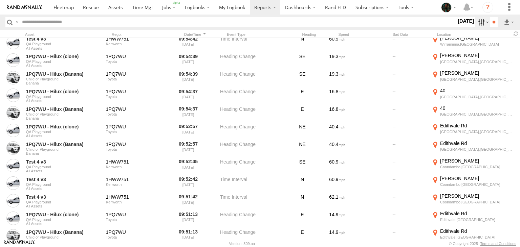
click at [483, 22] on label at bounding box center [482, 22] width 15 height 10
click at [17, 23] on label at bounding box center [16, 22] width 5 height 10
click at [0, 0] on span "Search Query" at bounding box center [0, 0] width 0 height 0
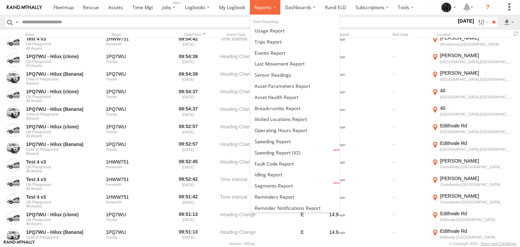
click at [261, 6] on span at bounding box center [262, 7] width 17 height 6
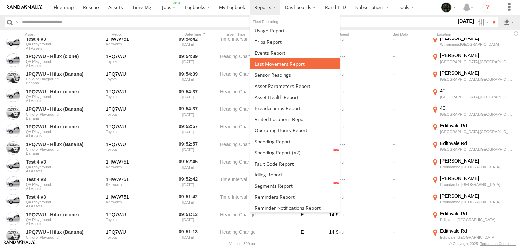
click at [271, 64] on span at bounding box center [280, 64] width 50 height 6
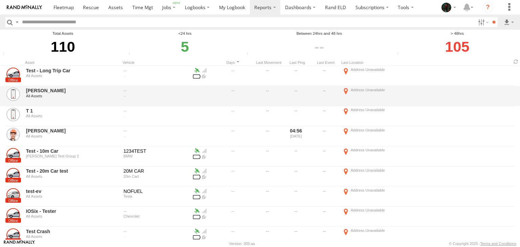
click at [344, 89] on label at bounding box center [383, 96] width 85 height 19
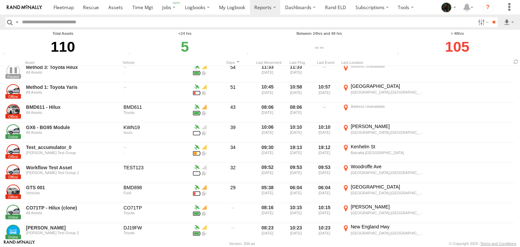
scroll to position [1980, 0]
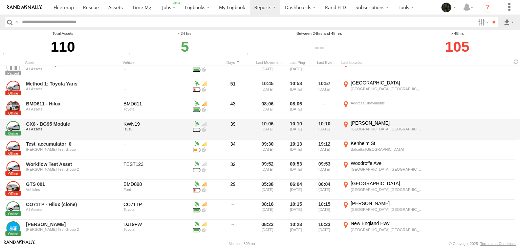
click at [346, 125] on label "[PERSON_NAME][GEOGRAPHIC_DATA] -31.94864 115.85735" at bounding box center [383, 129] width 85 height 19
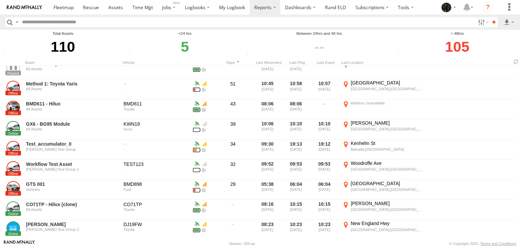
click at [0, 0] on label "Close" at bounding box center [0, 0] width 0 height 0
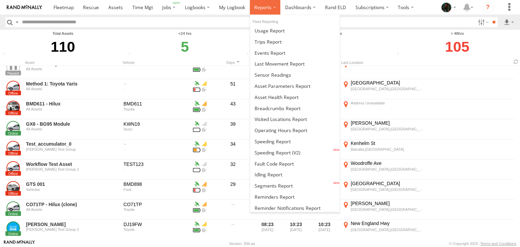
click at [269, 9] on span at bounding box center [262, 7] width 17 height 6
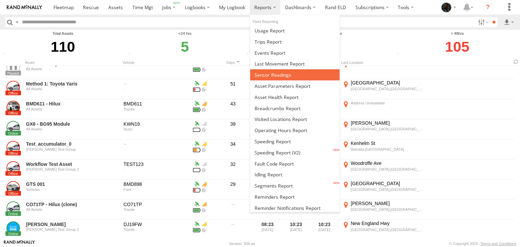
click at [266, 74] on span at bounding box center [273, 75] width 37 height 6
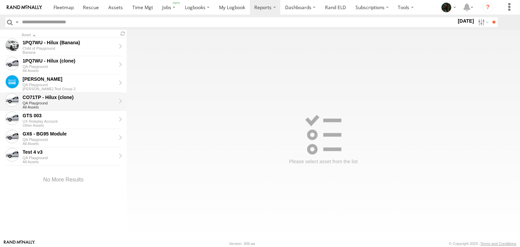
click at [54, 104] on div "QA Playground" at bounding box center [72, 103] width 98 height 4
type input "**********"
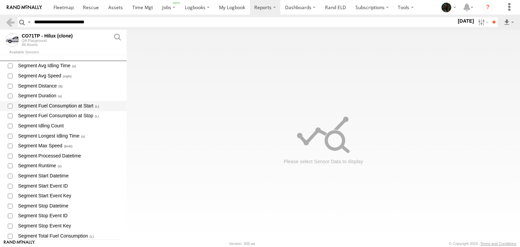
click at [47, 108] on span "Segment Fuel Consumption at Start" at bounding box center [69, 106] width 104 height 9
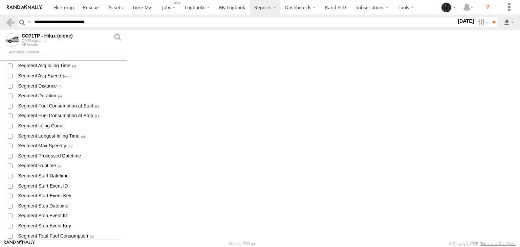
click at [0, 0] on label "Close" at bounding box center [0, 0] width 0 height 0
click at [38, 95] on span "Segment Duration" at bounding box center [69, 96] width 104 height 9
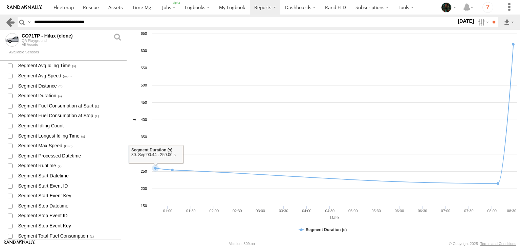
click at [11, 26] on link at bounding box center [10, 22] width 10 height 10
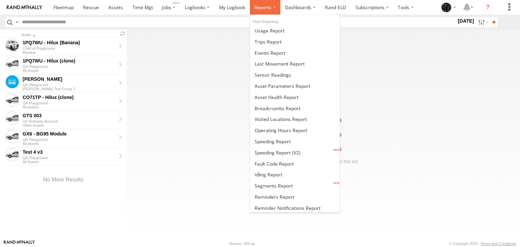
click at [262, 12] on label at bounding box center [265, 7] width 31 height 15
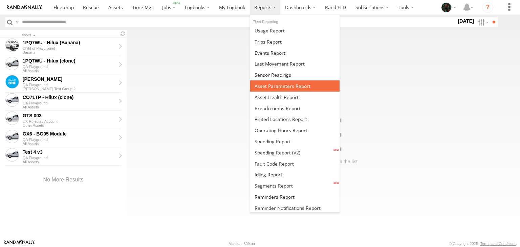
click at [264, 83] on span at bounding box center [283, 86] width 56 height 6
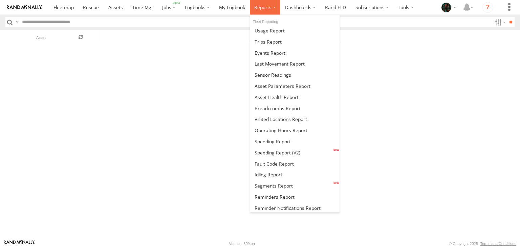
click at [266, 4] on span at bounding box center [262, 7] width 17 height 6
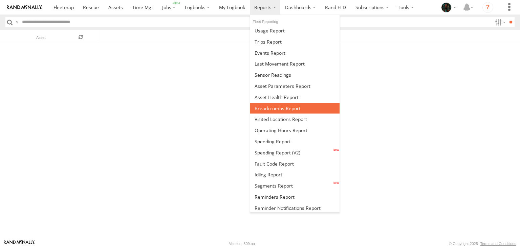
click at [278, 108] on span at bounding box center [278, 108] width 46 height 6
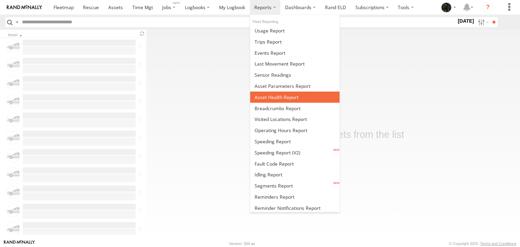
click at [269, 96] on span at bounding box center [277, 97] width 44 height 6
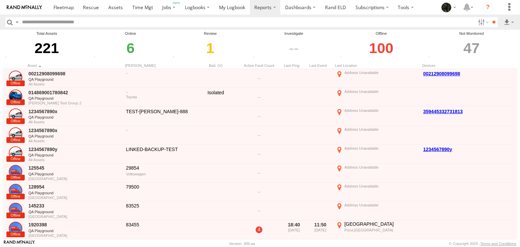
click at [131, 50] on div "6" at bounding box center [130, 48] width 77 height 23
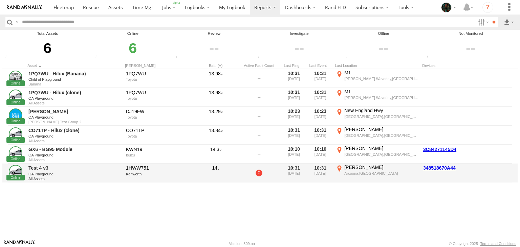
click at [259, 175] on link "0" at bounding box center [259, 173] width 7 height 7
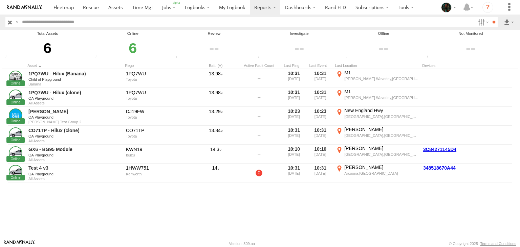
click at [136, 50] on div "6" at bounding box center [132, 48] width 79 height 23
drag, startPoint x: 454, startPoint y: 25, endPoint x: 461, endPoint y: 22, distance: 8.0
click at [461, 22] on div "Search Query Asset ID Asset Label Registration Manufacturer Model VIN" at bounding box center [247, 22] width 484 height 10
click at [0, 0] on span "Online" at bounding box center [0, 0] width 0 height 0
click at [490, 22] on input "**" at bounding box center [494, 22] width 8 height 10
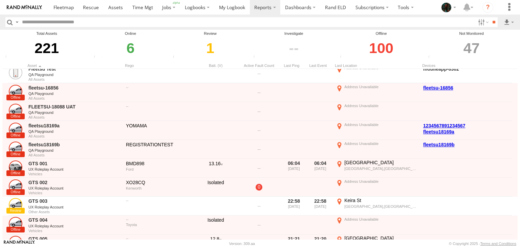
scroll to position [1180, 0]
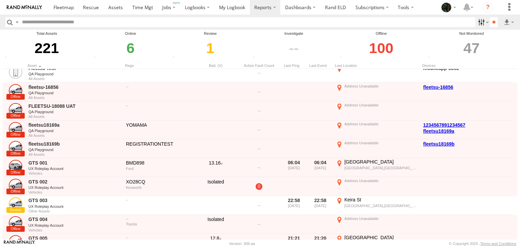
click at [476, 25] on label at bounding box center [482, 22] width 15 height 10
click at [0, 0] on label at bounding box center [0, 0] width 0 height 0
click at [476, 24] on label at bounding box center [482, 22] width 15 height 10
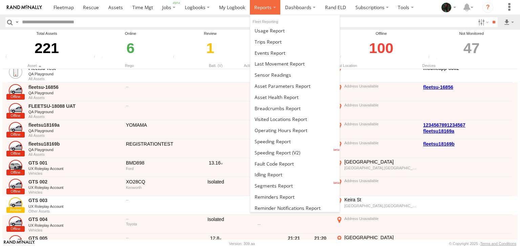
click at [267, 8] on span at bounding box center [262, 7] width 17 height 6
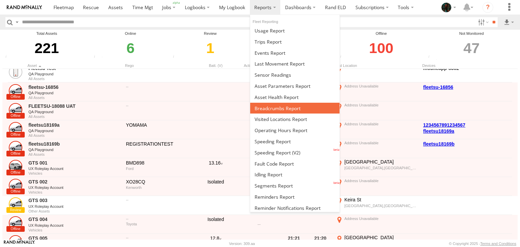
click at [276, 109] on span at bounding box center [278, 108] width 46 height 6
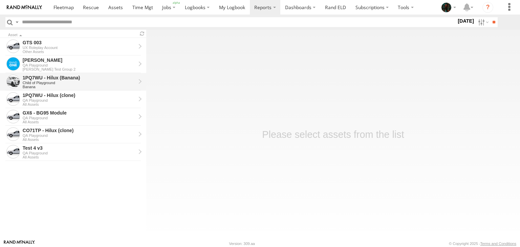
click at [60, 79] on div "1PQ7WU - Hilux (Banana)" at bounding box center [79, 78] width 113 height 6
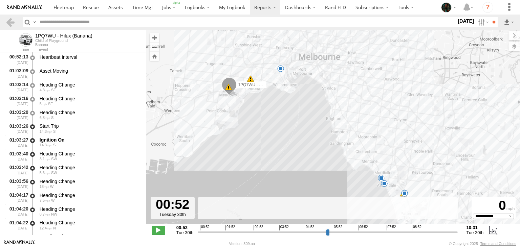
select select "**********"
click at [492, 235] on label at bounding box center [493, 230] width 10 height 9
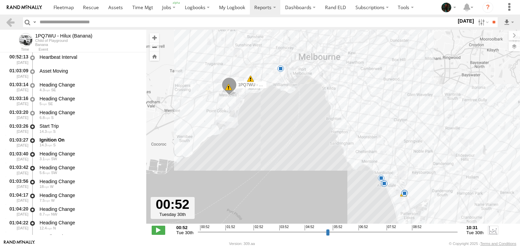
click at [492, 235] on label at bounding box center [493, 230] width 10 height 9
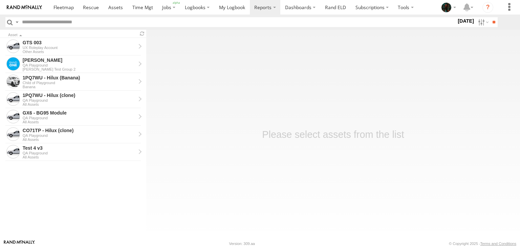
click at [267, 8] on span at bounding box center [262, 7] width 17 height 6
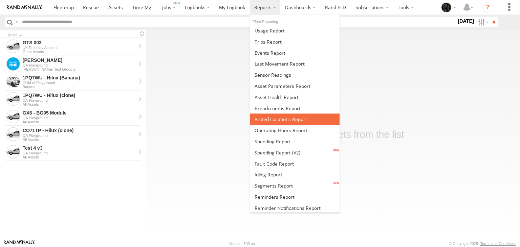
click at [278, 123] on link at bounding box center [295, 119] width 90 height 11
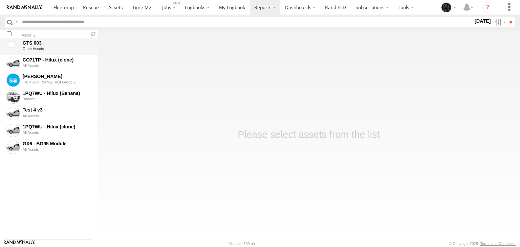
click at [37, 47] on div "Other Assets" at bounding box center [57, 49] width 68 height 4
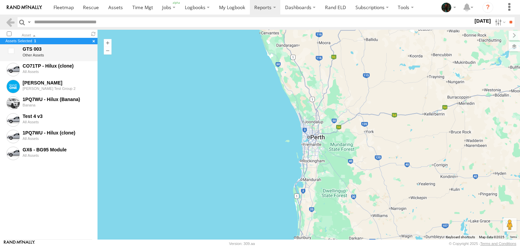
click at [10, 52] on div at bounding box center [12, 53] width 14 height 16
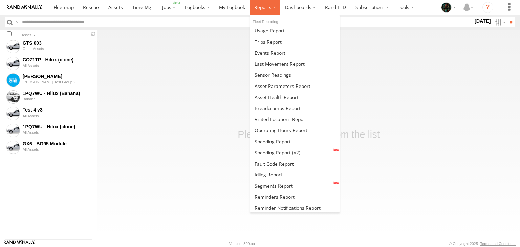
click at [262, 8] on span at bounding box center [262, 7] width 17 height 6
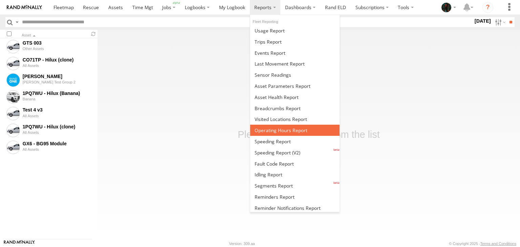
click at [272, 129] on span at bounding box center [281, 130] width 53 height 6
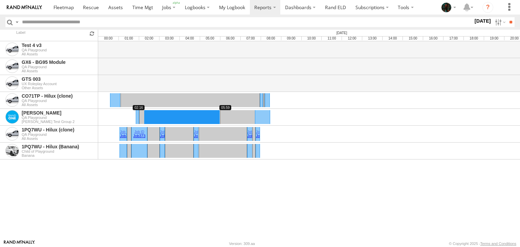
click at [161, 118] on link at bounding box center [181, 117] width 75 height 14
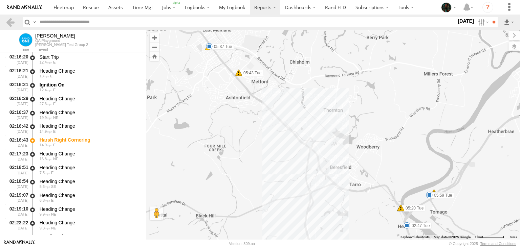
select select "**********"
click at [10, 23] on link at bounding box center [10, 22] width 10 height 10
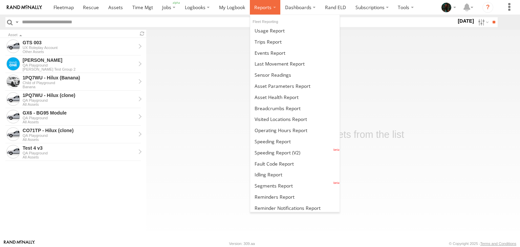
click at [265, 7] on span at bounding box center [262, 7] width 17 height 6
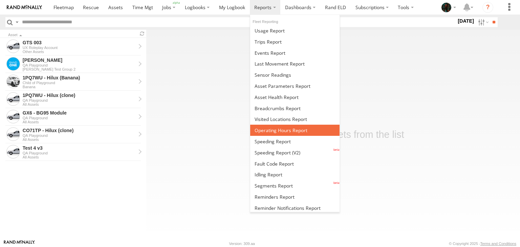
click at [278, 129] on span at bounding box center [281, 130] width 53 height 6
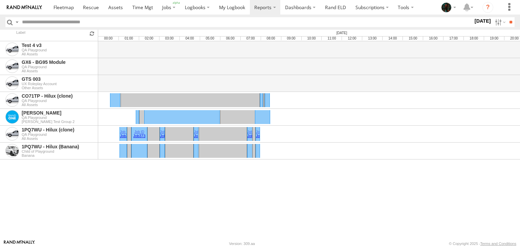
click at [263, 5] on span at bounding box center [262, 7] width 17 height 6
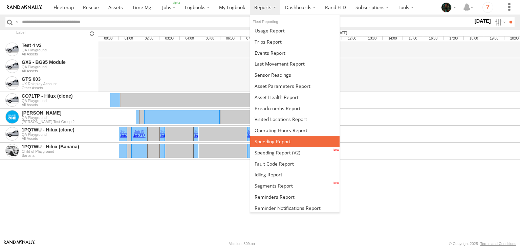
click at [275, 140] on span at bounding box center [273, 141] width 36 height 6
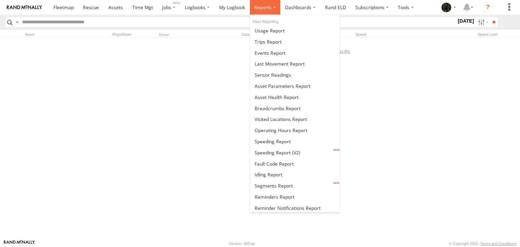
click at [262, 10] on span at bounding box center [262, 7] width 17 height 6
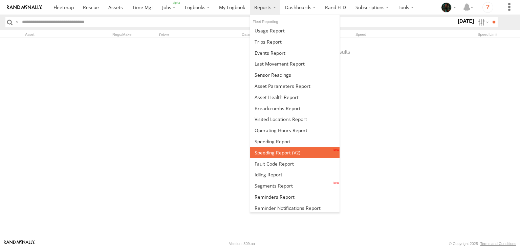
click at [275, 147] on link at bounding box center [295, 152] width 90 height 11
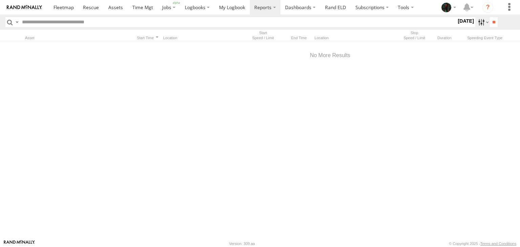
click at [477, 21] on label at bounding box center [482, 22] width 15 height 10
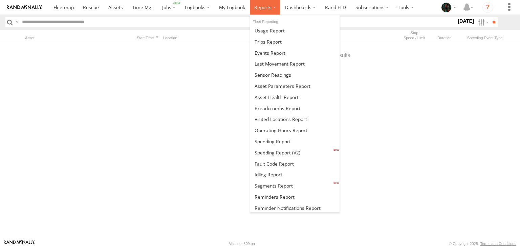
click at [266, 8] on span at bounding box center [262, 7] width 17 height 6
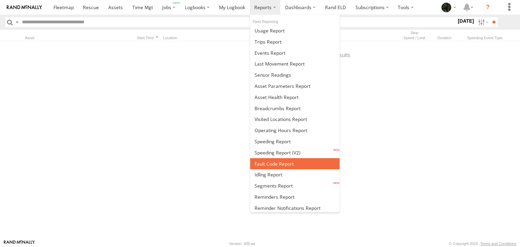
click at [275, 161] on span at bounding box center [274, 164] width 39 height 6
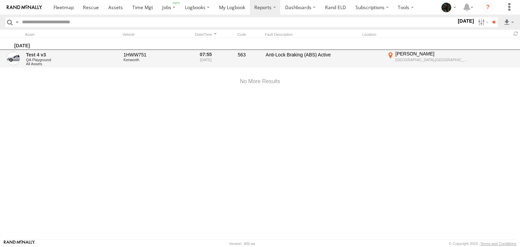
click at [392, 55] on label "[PERSON_NAME][GEOGRAPHIC_DATA],[GEOGRAPHIC_DATA] -30.21207 135.23552" at bounding box center [428, 59] width 85 height 16
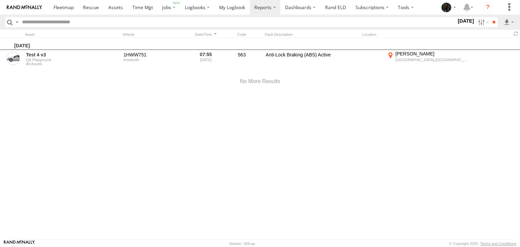
click at [0, 0] on label "Close" at bounding box center [0, 0] width 0 height 0
click at [477, 23] on label at bounding box center [482, 22] width 15 height 10
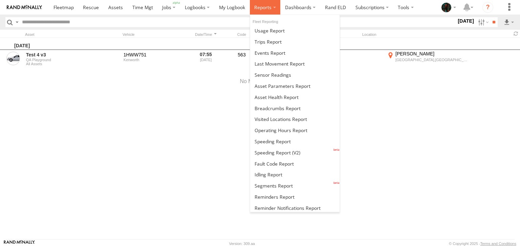
click at [266, 12] on label at bounding box center [265, 7] width 31 height 15
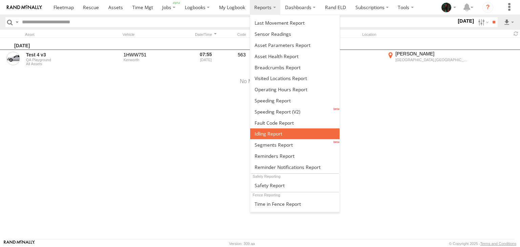
scroll to position [41, 0]
click at [273, 136] on link at bounding box center [295, 134] width 90 height 11
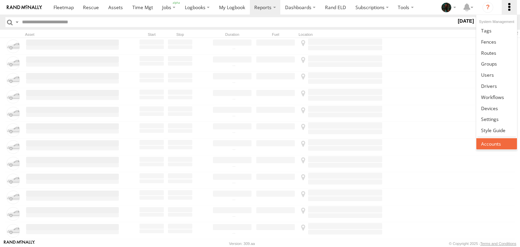
click at [499, 144] on span at bounding box center [491, 144] width 20 height 6
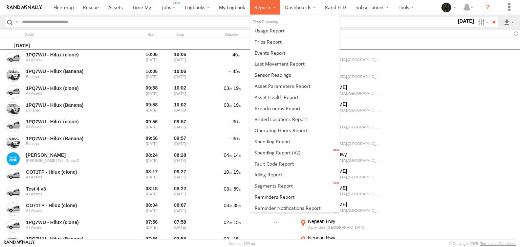
click at [270, 9] on span at bounding box center [262, 7] width 17 height 6
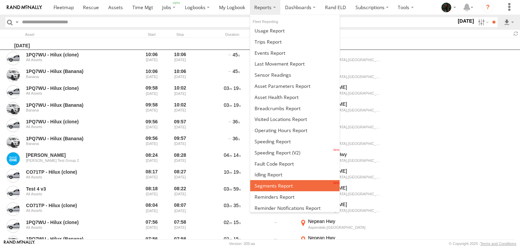
click at [272, 183] on span at bounding box center [274, 186] width 38 height 6
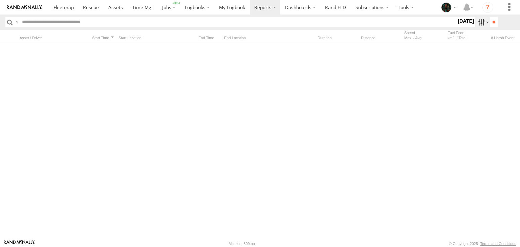
click at [478, 26] on label at bounding box center [482, 22] width 15 height 10
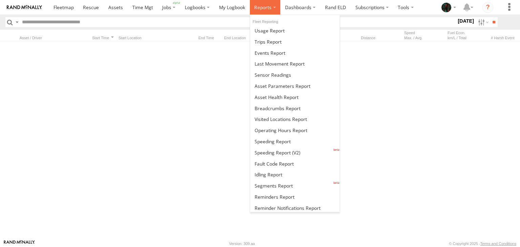
click at [270, 10] on span at bounding box center [262, 7] width 17 height 6
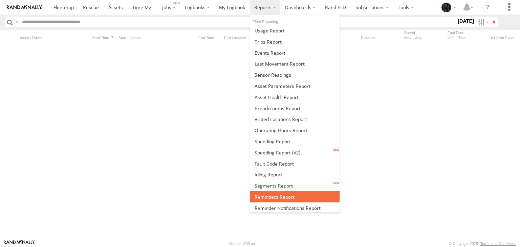
click at [277, 194] on span at bounding box center [275, 197] width 40 height 6
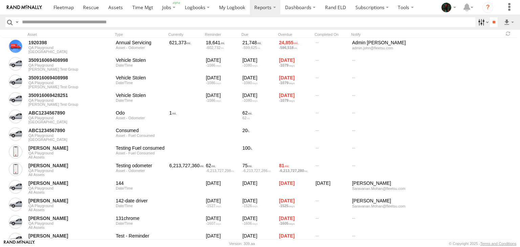
click at [481, 24] on label at bounding box center [482, 22] width 15 height 10
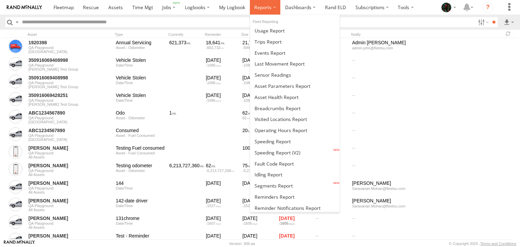
click at [264, 10] on span at bounding box center [262, 7] width 17 height 6
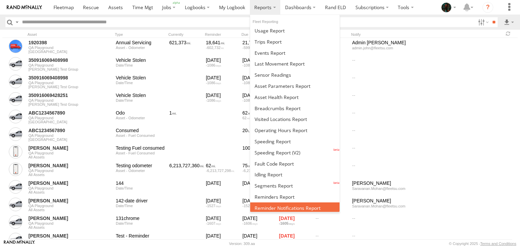
click at [265, 205] on span at bounding box center [288, 208] width 66 height 6
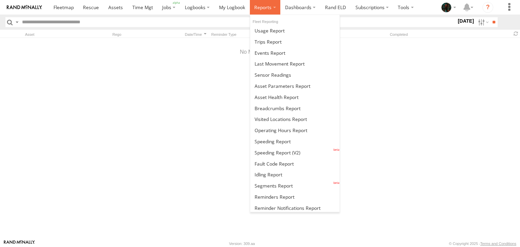
click at [272, 7] on label at bounding box center [265, 7] width 31 height 15
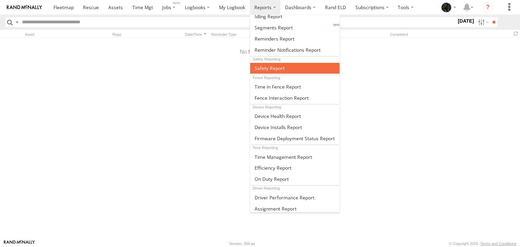
scroll to position [158, 0]
click at [288, 63] on link at bounding box center [295, 68] width 90 height 11
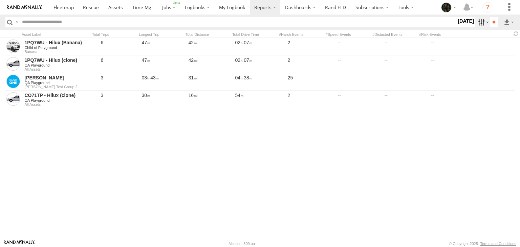
click at [477, 25] on label at bounding box center [482, 22] width 15 height 10
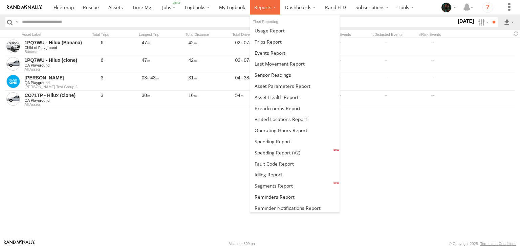
click at [267, 7] on span at bounding box center [262, 7] width 17 height 6
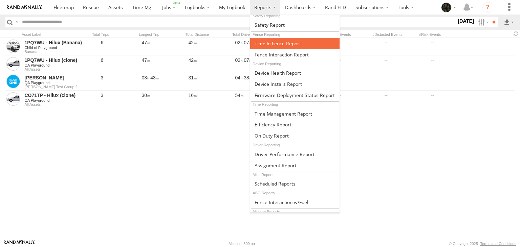
scroll to position [202, 0]
click at [282, 40] on span at bounding box center [278, 43] width 46 height 6
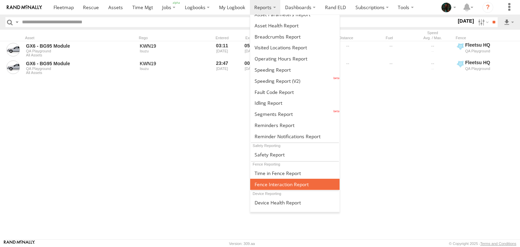
scroll to position [72, 0]
click at [295, 181] on span at bounding box center [282, 184] width 54 height 6
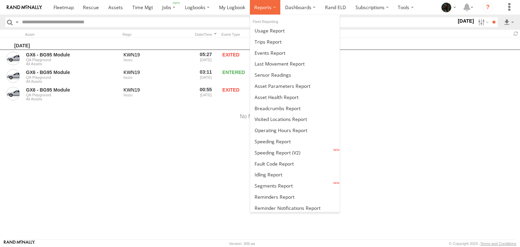
click at [266, 9] on span at bounding box center [262, 7] width 17 height 6
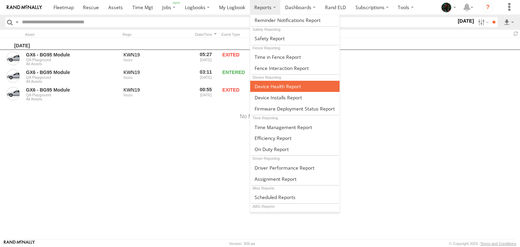
scroll to position [188, 0]
click at [280, 88] on link at bounding box center [295, 86] width 90 height 11
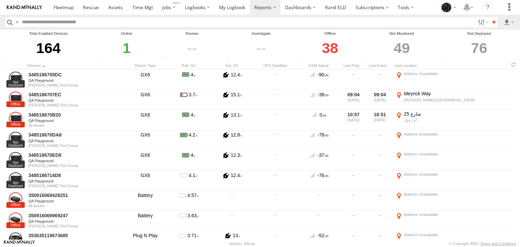
scroll to position [301, 0]
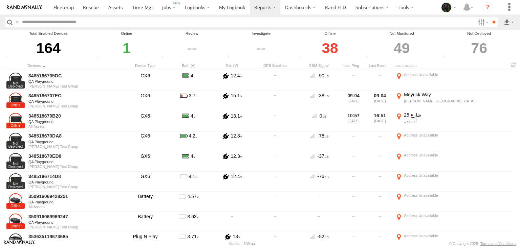
click at [126, 48] on div "1" at bounding box center [126, 48] width 63 height 23
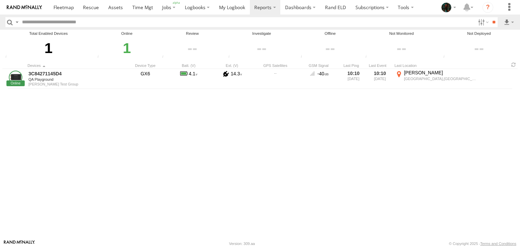
click at [10, 20] on input "button" at bounding box center [9, 22] width 9 height 10
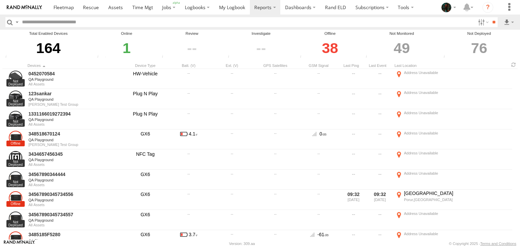
click at [17, 22] on label at bounding box center [16, 22] width 5 height 10
click at [0, 0] on span "Search Query" at bounding box center [0, 0] width 0 height 0
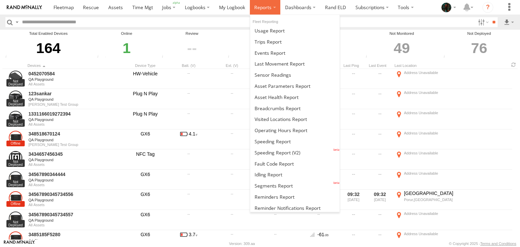
click at [258, 7] on span at bounding box center [262, 7] width 17 height 6
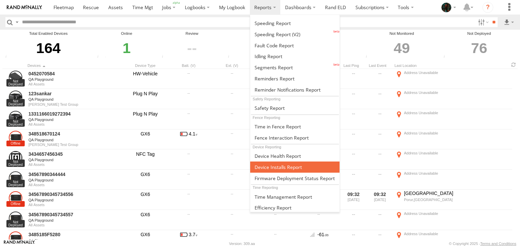
scroll to position [118, 0]
click at [277, 164] on span at bounding box center [278, 167] width 47 height 6
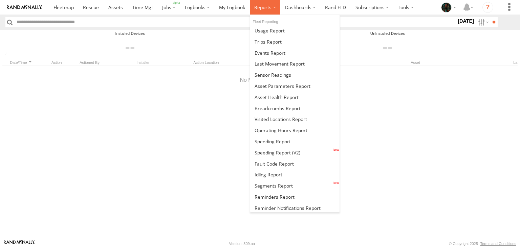
click at [271, 12] on label at bounding box center [265, 7] width 31 height 15
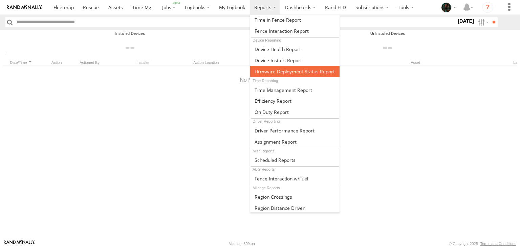
scroll to position [225, 0]
click at [298, 70] on span at bounding box center [295, 71] width 80 height 6
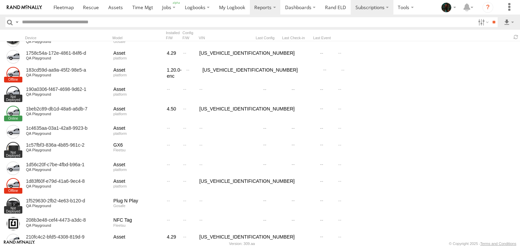
scroll to position [766, 0]
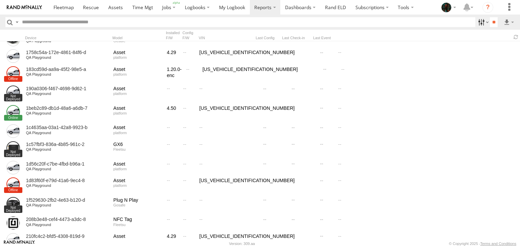
click at [483, 22] on label at bounding box center [482, 22] width 15 height 10
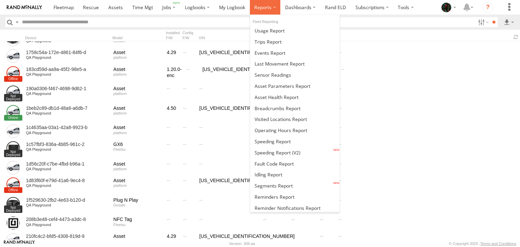
click at [270, 10] on span at bounding box center [262, 7] width 17 height 6
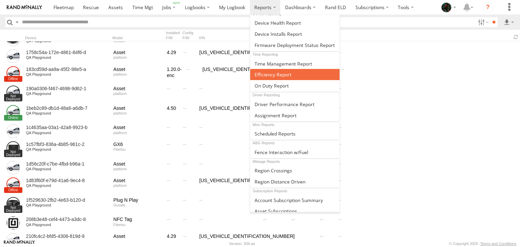
scroll to position [252, 0]
click at [286, 71] on span at bounding box center [273, 74] width 37 height 6
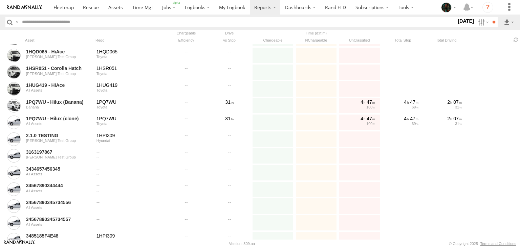
scroll to position [319, 0]
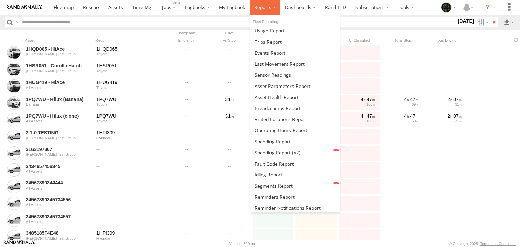
click at [262, 11] on label at bounding box center [265, 7] width 31 height 15
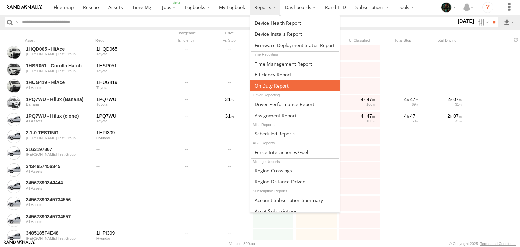
scroll to position [252, 0]
click at [277, 86] on link at bounding box center [295, 85] width 90 height 11
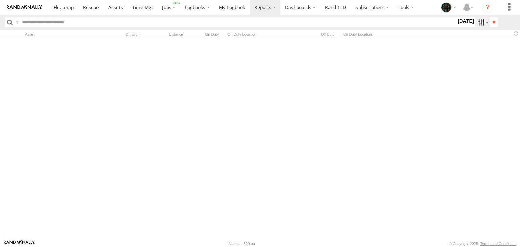
click at [479, 25] on label at bounding box center [482, 22] width 15 height 10
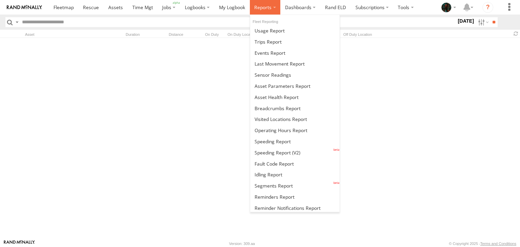
click at [254, 8] on span at bounding box center [262, 7] width 17 height 6
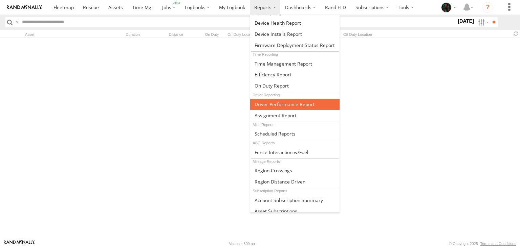
scroll to position [252, 0]
click at [294, 101] on span at bounding box center [285, 104] width 60 height 6
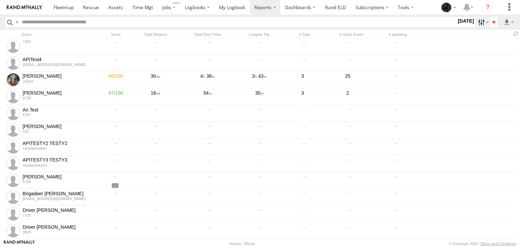
click at [479, 24] on label at bounding box center [482, 22] width 15 height 10
click at [518, 33] on span at bounding box center [516, 33] width 8 height 6
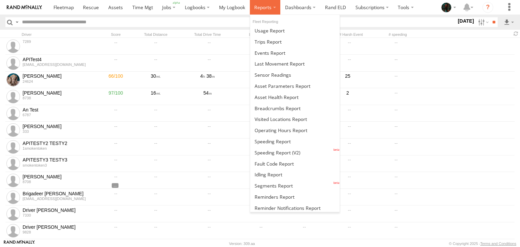
click at [269, 5] on span at bounding box center [262, 7] width 17 height 6
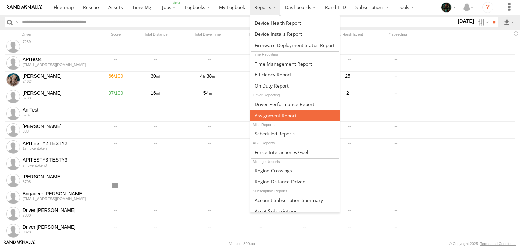
scroll to position [252, 0]
click at [283, 115] on link at bounding box center [295, 115] width 90 height 11
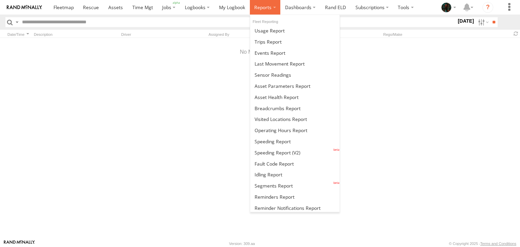
click at [267, 11] on label at bounding box center [265, 7] width 31 height 15
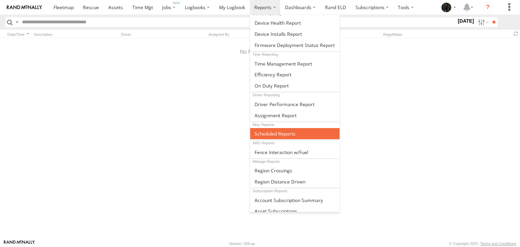
scroll to position [252, 0]
click at [282, 131] on span at bounding box center [275, 134] width 41 height 6
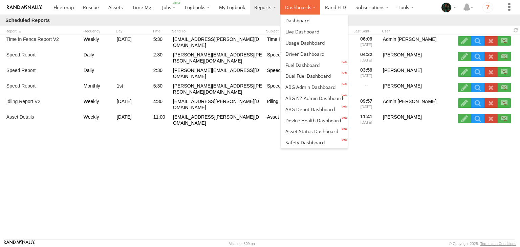
click at [287, 10] on label "Dashboards" at bounding box center [300, 7] width 40 height 15
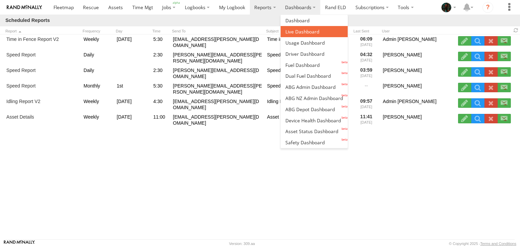
click at [304, 28] on link at bounding box center [314, 31] width 67 height 11
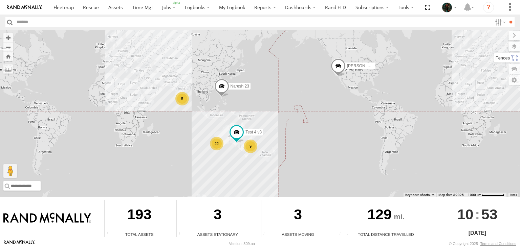
click at [513, 56] on label at bounding box center [507, 57] width 26 height 9
click at [495, 44] on label at bounding box center [507, 46] width 25 height 9
click at [494, 58] on label at bounding box center [507, 57] width 26 height 9
click at [0, 0] on div "Chennai Airport - Naveen" at bounding box center [0, 0] width 0 height 0
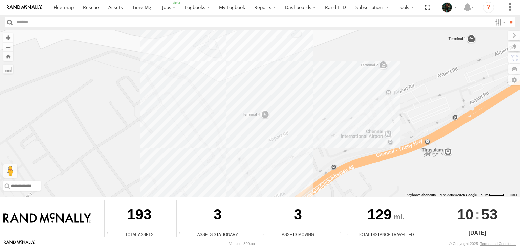
click at [429, 74] on div at bounding box center [260, 114] width 520 height 168
click at [495, 68] on label at bounding box center [507, 68] width 25 height 9
click at [0, 0] on div "1PQ7WU - Hilux (Banana)" at bounding box center [0, 0] width 0 height 0
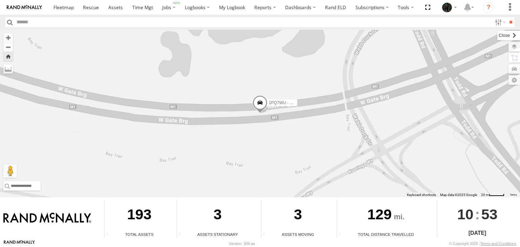
click at [497, 34] on label at bounding box center [508, 35] width 23 height 9
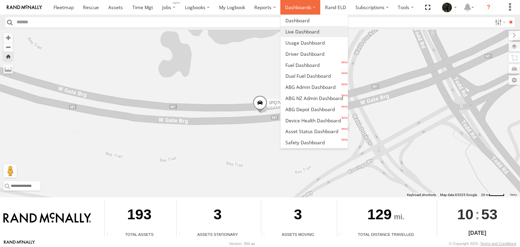
click at [300, 9] on label "Dashboards" at bounding box center [300, 7] width 40 height 15
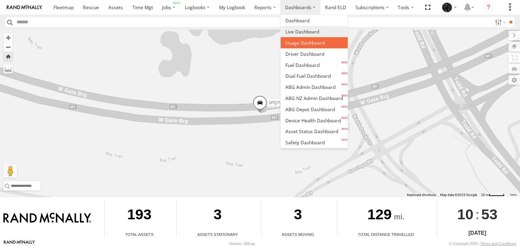
click at [297, 39] on link at bounding box center [314, 42] width 67 height 11
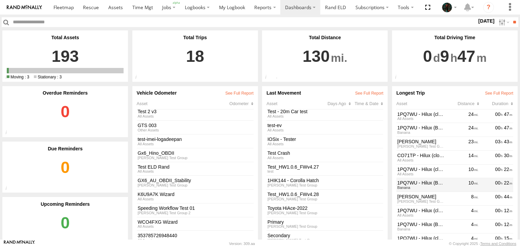
scroll to position [71, 0]
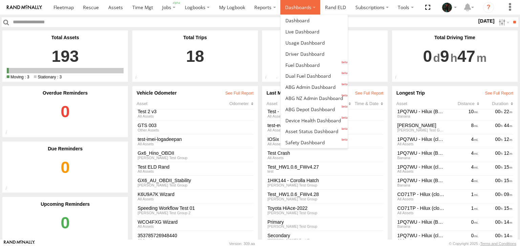
click at [288, 12] on label "Dashboards" at bounding box center [300, 7] width 40 height 15
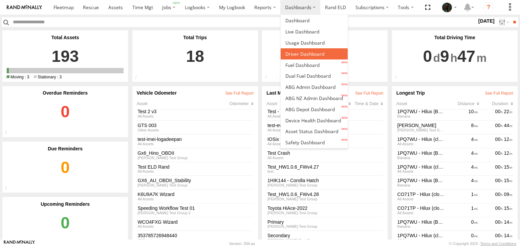
click at [296, 51] on span at bounding box center [304, 54] width 39 height 6
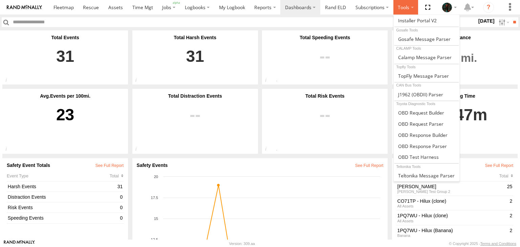
click at [406, 6] on label at bounding box center [405, 7] width 25 height 15
click at [400, 22] on span at bounding box center [417, 20] width 39 height 6
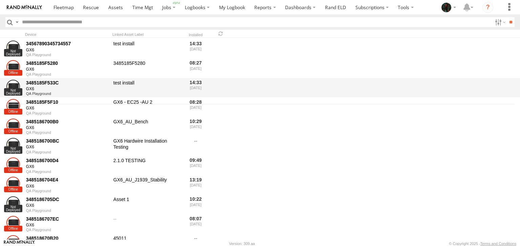
scroll to position [137, 0]
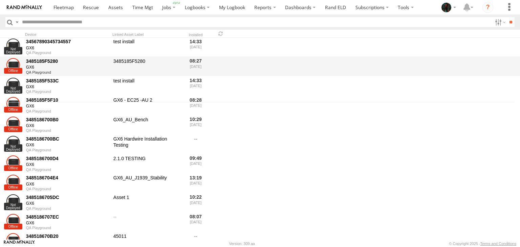
click at [32, 61] on div "3485185F5280" at bounding box center [67, 61] width 83 height 6
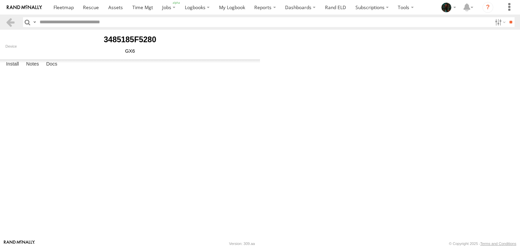
select select "********"
click at [29, 69] on label "Notes" at bounding box center [33, 64] width 20 height 9
click at [52, 69] on label "Docs" at bounding box center [52, 64] width 18 height 9
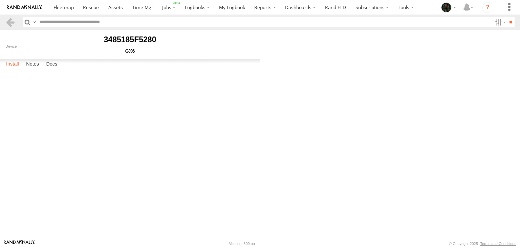
click at [14, 69] on label "Install" at bounding box center [13, 64] width 20 height 9
click at [35, 69] on label "Notes" at bounding box center [33, 64] width 20 height 9
click at [16, 69] on label "Install" at bounding box center [13, 64] width 20 height 9
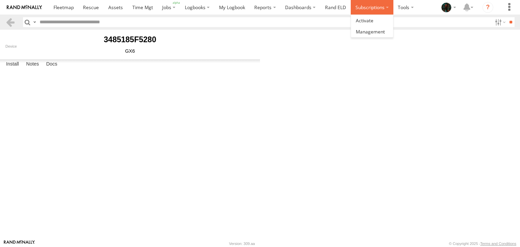
click at [362, 6] on label "Subscriptions" at bounding box center [372, 7] width 43 height 15
click at [363, 31] on span at bounding box center [370, 31] width 29 height 6
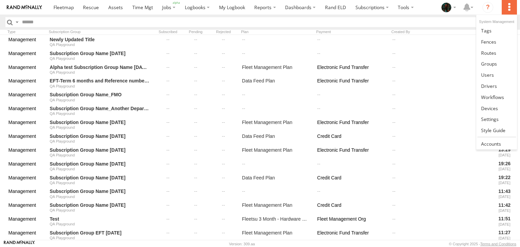
click at [511, 6] on label at bounding box center [509, 7] width 15 height 15
click at [489, 30] on span at bounding box center [486, 30] width 10 height 6
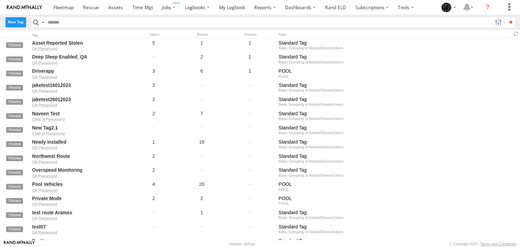
click at [15, 21] on label "New Tag" at bounding box center [15, 22] width 21 height 10
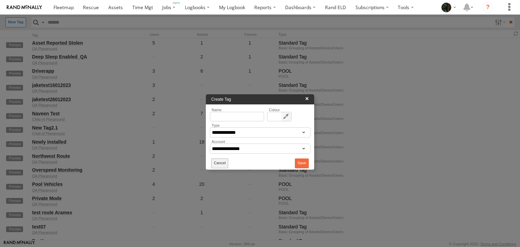
click at [217, 163] on button "Cancel" at bounding box center [219, 164] width 17 height 10
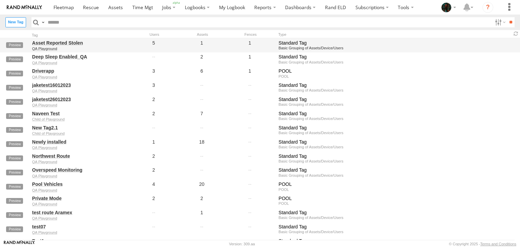
click at [45, 43] on link "Asset Reported Stolen" at bounding box center [78, 43] width 93 height 6
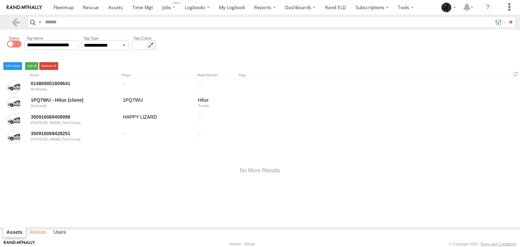
click at [39, 234] on label "Fences" at bounding box center [38, 232] width 23 height 9
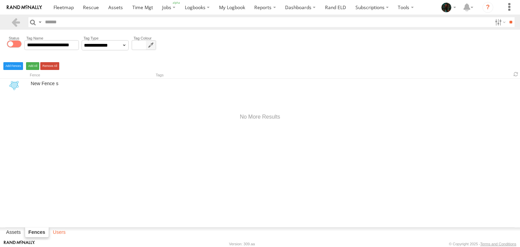
click at [59, 232] on label "Users" at bounding box center [59, 232] width 20 height 9
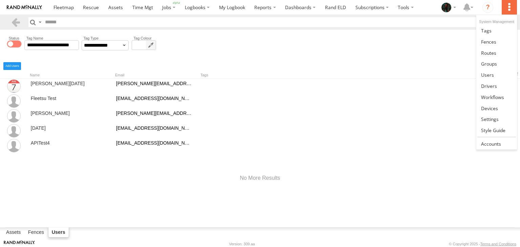
click at [512, 7] on label at bounding box center [509, 7] width 15 height 15
click at [492, 42] on span at bounding box center [488, 42] width 15 height 6
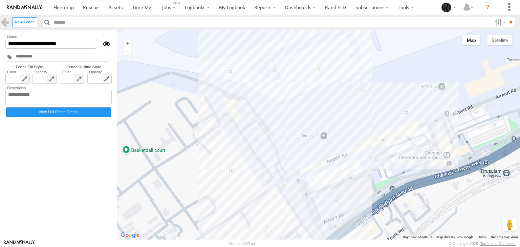
click at [68, 116] on label "View Full Fence Details" at bounding box center [58, 113] width 105 height 10
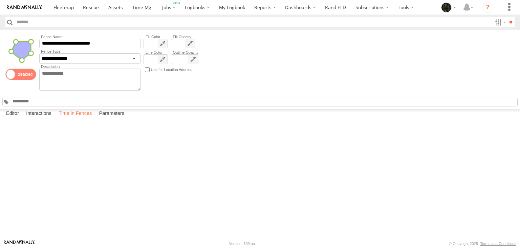
click at [79, 118] on label "Time in Fences" at bounding box center [75, 113] width 40 height 9
click at [0, 0] on label at bounding box center [0, 0] width 0 height 0
click at [113, 118] on label "Parameters" at bounding box center [112, 113] width 32 height 9
click at [116, 118] on label "Parameters" at bounding box center [112, 113] width 32 height 9
click at [69, 118] on label "Time in Fences" at bounding box center [75, 113] width 40 height 9
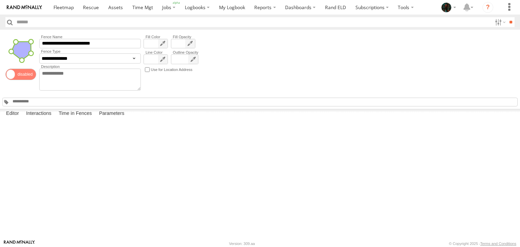
click at [0, 0] on label "Close" at bounding box center [0, 0] width 0 height 0
click at [37, 118] on label "Interactions" at bounding box center [39, 113] width 32 height 9
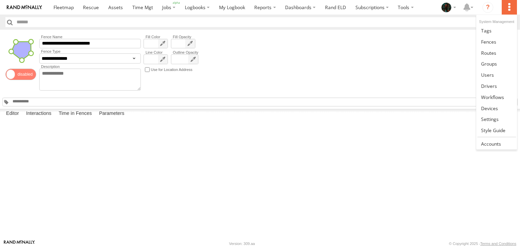
click at [507, 5] on label at bounding box center [509, 7] width 15 height 15
click at [487, 62] on span at bounding box center [489, 64] width 16 height 6
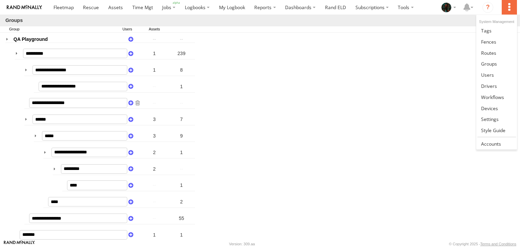
click at [509, 10] on label at bounding box center [509, 7] width 15 height 15
click at [497, 72] on link at bounding box center [496, 74] width 40 height 11
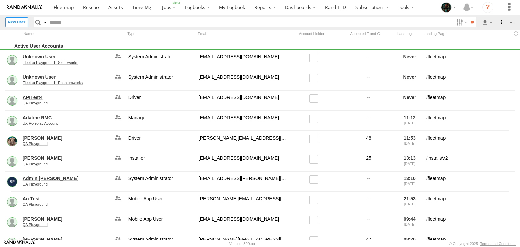
scroll to position [8, 0]
click at [0, 0] on label "Close" at bounding box center [0, 0] width 0 height 0
click at [458, 23] on label at bounding box center [461, 22] width 15 height 10
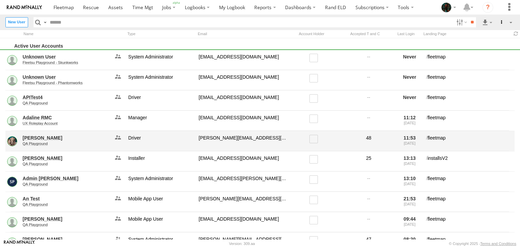
click at [41, 135] on link "[PERSON_NAME]" at bounding box center [66, 138] width 87 height 6
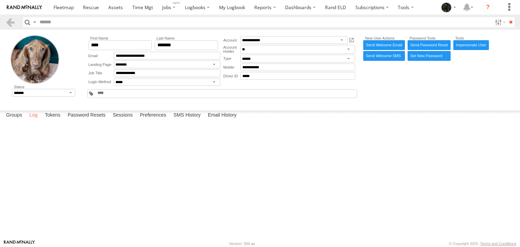
click at [35, 120] on label "Log" at bounding box center [33, 115] width 15 height 9
click at [11, 120] on label "Groups" at bounding box center [14, 115] width 23 height 9
click at [36, 120] on label "Log" at bounding box center [33, 115] width 15 height 9
click at [55, 120] on label "Tokens" at bounding box center [52, 115] width 22 height 9
click at [90, 120] on label "Password Resets" at bounding box center [86, 115] width 45 height 9
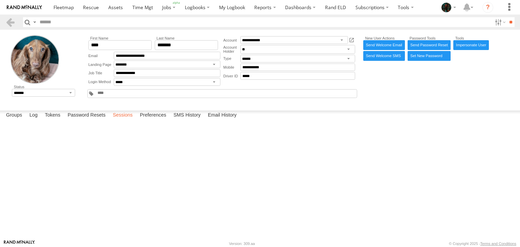
click at [128, 120] on label "Sessions" at bounding box center [122, 115] width 27 height 9
click at [157, 120] on label "Preferences" at bounding box center [152, 115] width 33 height 9
select select "***"
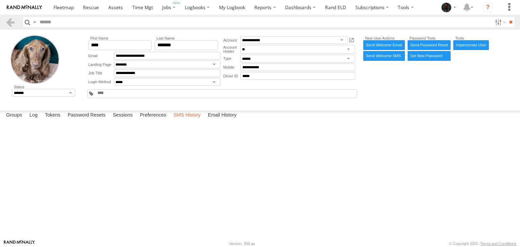
select select "***"
select select "**********"
click at [190, 120] on label "SMS History" at bounding box center [187, 115] width 34 height 9
click at [220, 120] on label "Email History" at bounding box center [222, 115] width 36 height 9
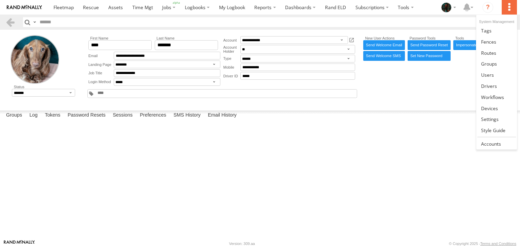
click at [506, 13] on label at bounding box center [509, 7] width 15 height 15
click at [490, 85] on span at bounding box center [489, 86] width 16 height 6
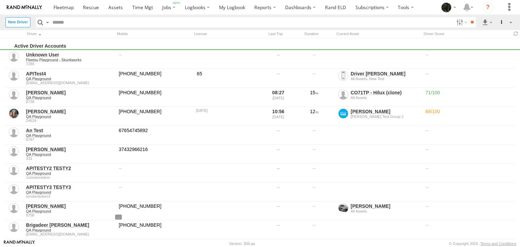
click at [22, 22] on label "New Driver" at bounding box center [17, 22] width 25 height 10
click at [0, 0] on label "Close" at bounding box center [0, 0] width 0 height 0
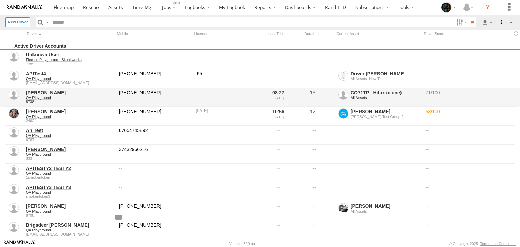
click at [42, 91] on link "[PERSON_NAME]" at bounding box center [70, 93] width 88 height 6
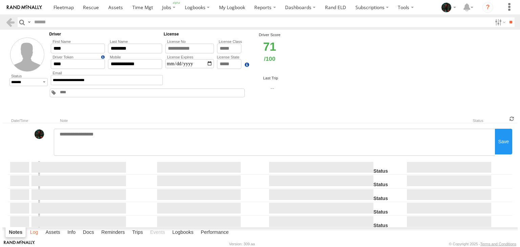
click at [36, 232] on label "Log" at bounding box center [34, 232] width 15 height 9
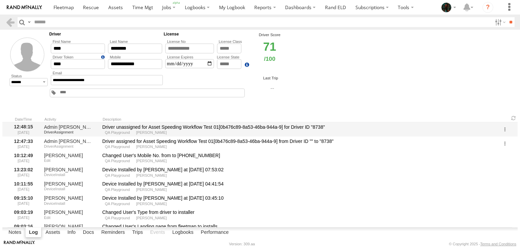
click at [505, 132] on label at bounding box center [505, 129] width 14 height 13
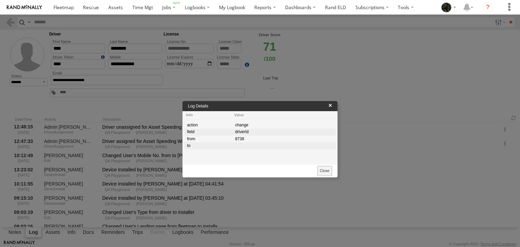
click at [325, 170] on button "Close" at bounding box center [324, 171] width 15 height 10
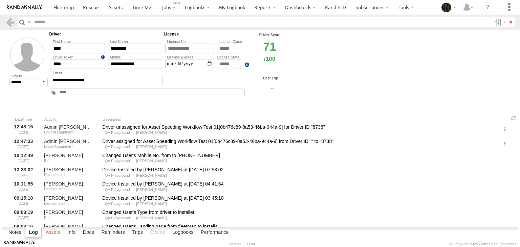
click at [48, 233] on label "Assets" at bounding box center [52, 232] width 21 height 9
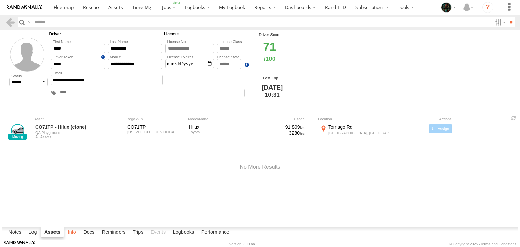
click at [70, 232] on label "Info" at bounding box center [72, 232] width 15 height 9
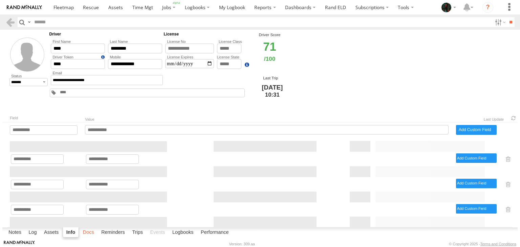
click at [89, 233] on label "Docs" at bounding box center [89, 232] width 18 height 9
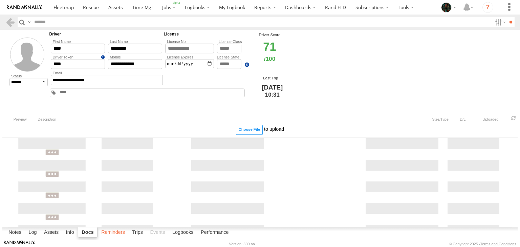
click at [115, 232] on label "Reminders" at bounding box center [113, 232] width 30 height 9
select select
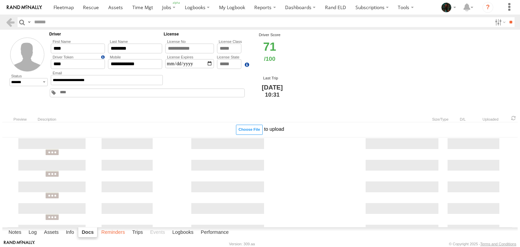
select select
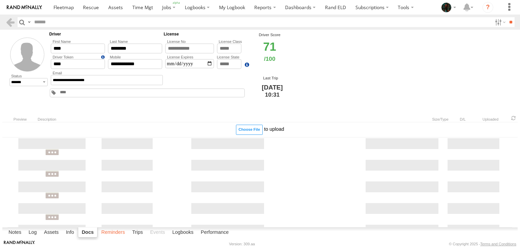
select select
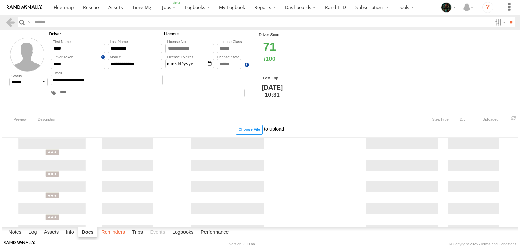
select select
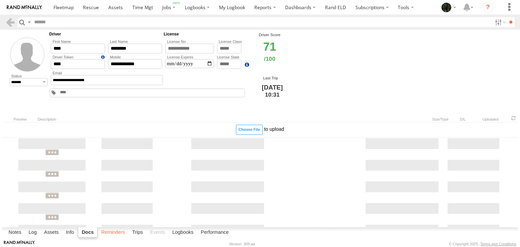
select select
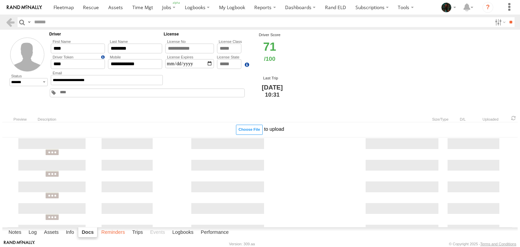
select select
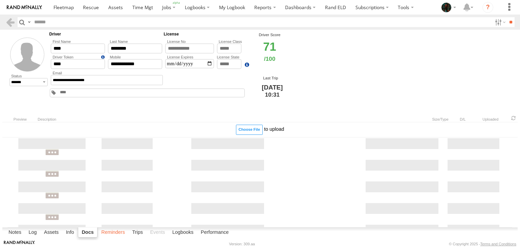
select select
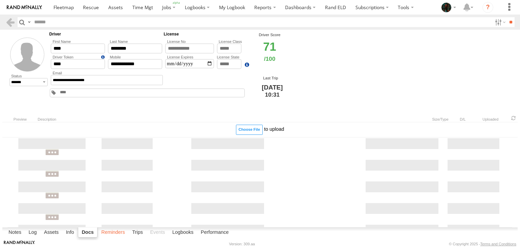
select select
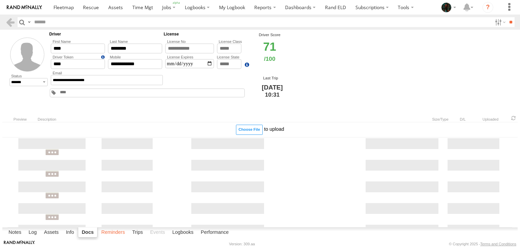
select select
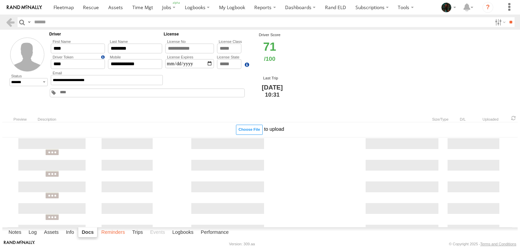
select select
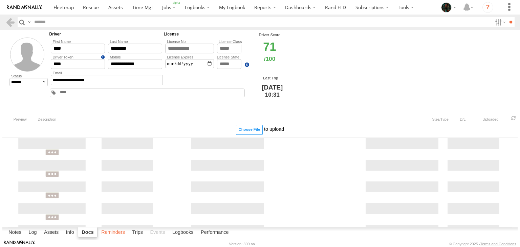
select select
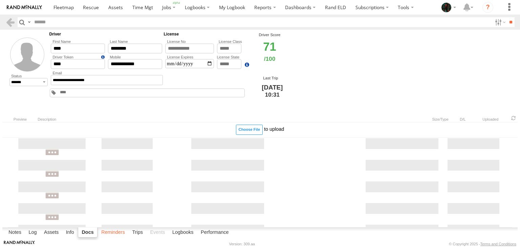
select select
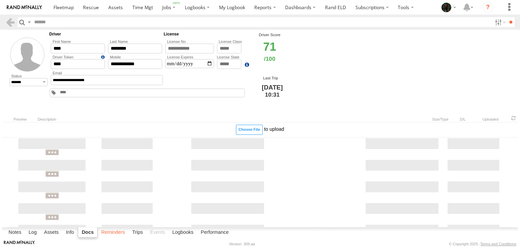
select select
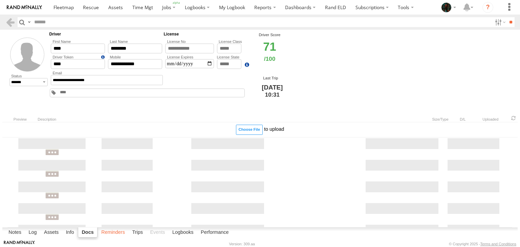
select select
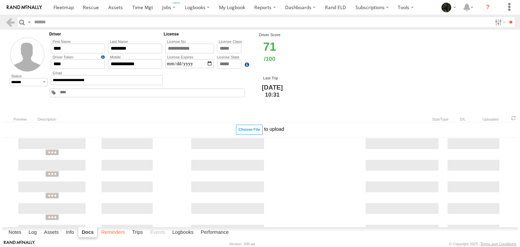
select select
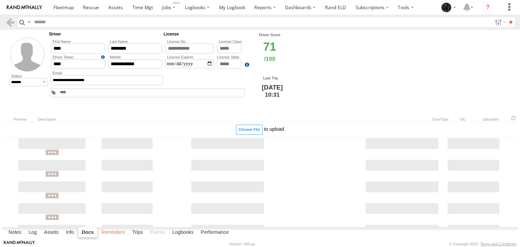
select select
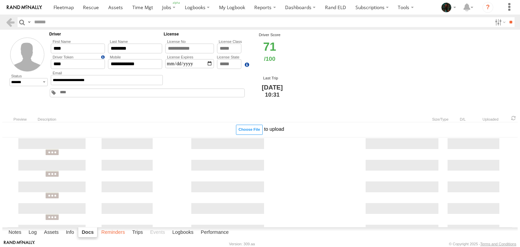
select select
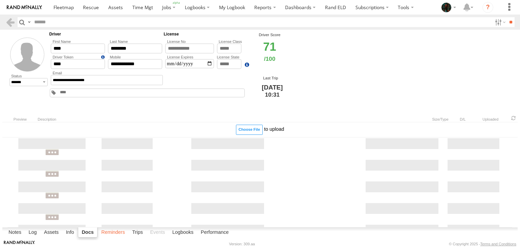
select select
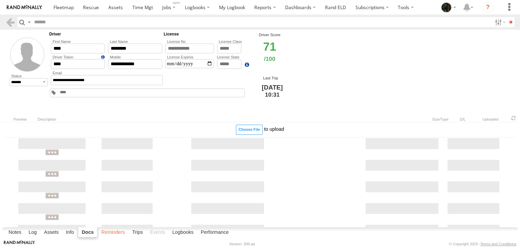
select select
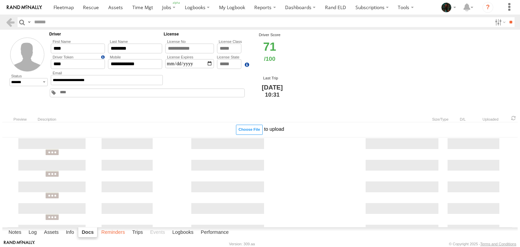
select select
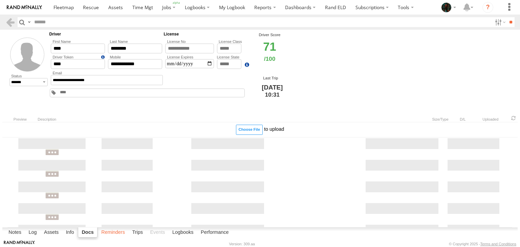
select select
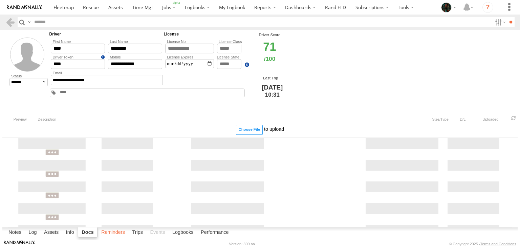
select select
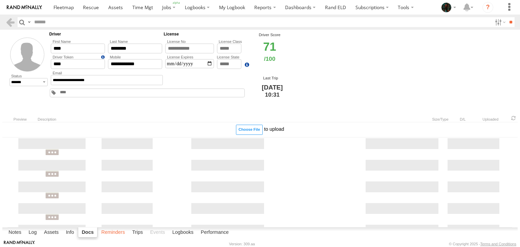
select select
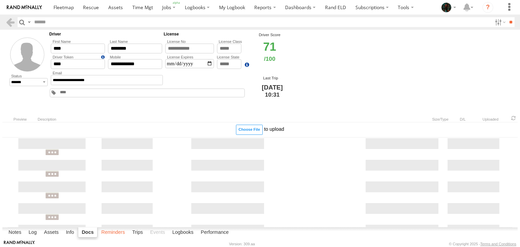
select select
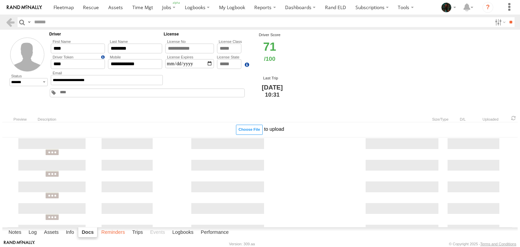
select select
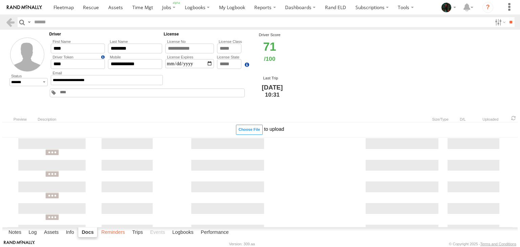
select select
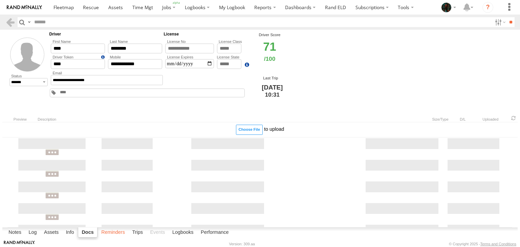
select select
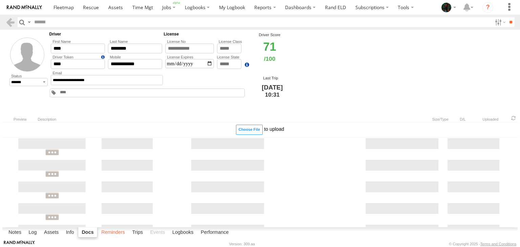
select select
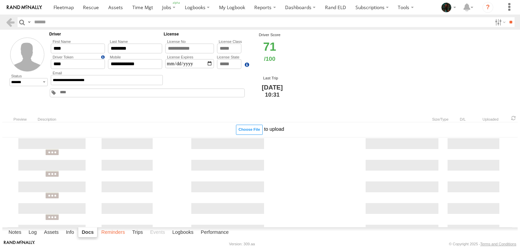
select select
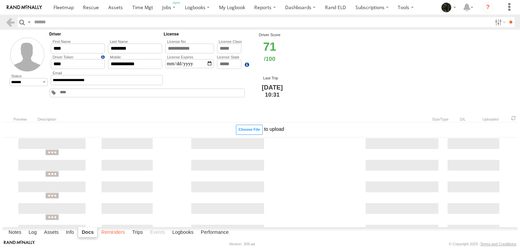
select select
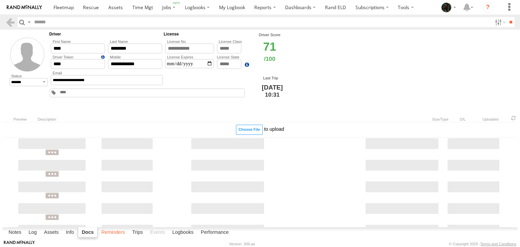
select select
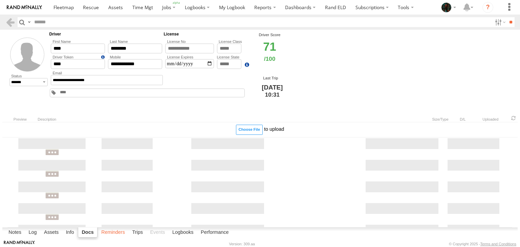
select select
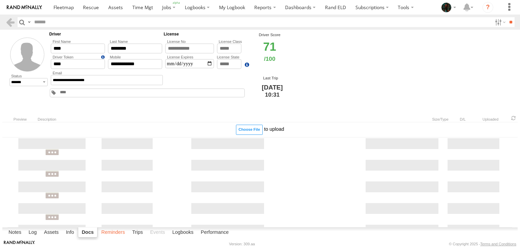
select select
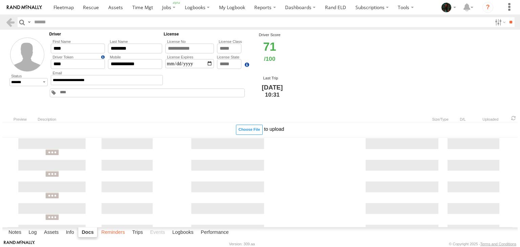
select select
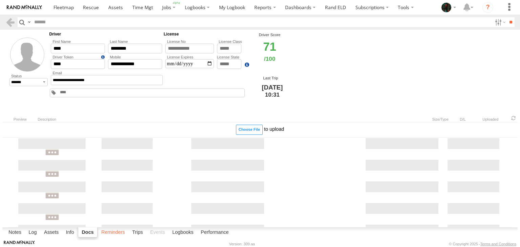
select select
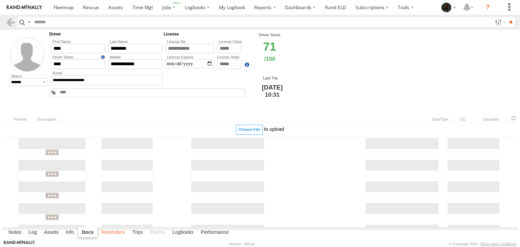
select select
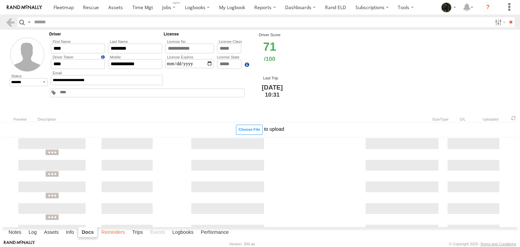
select select
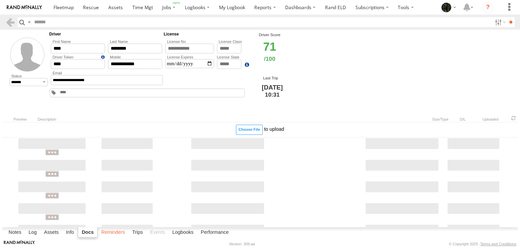
select select
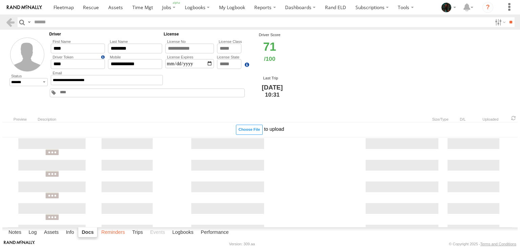
select select
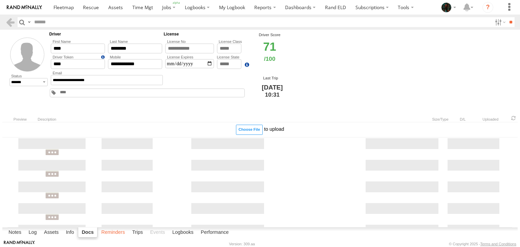
select select
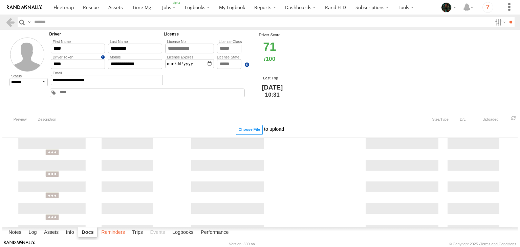
select select
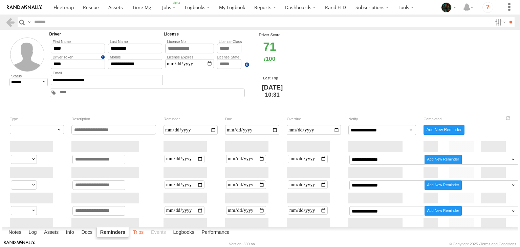
click at [139, 232] on label "Trips" at bounding box center [139, 232] width 18 height 9
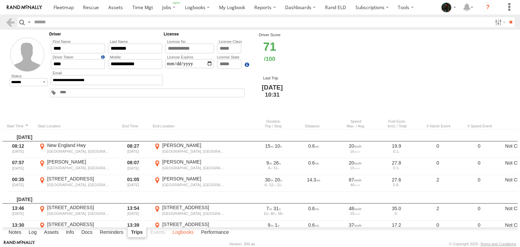
click at [180, 234] on label "Logbooks" at bounding box center [183, 232] width 28 height 9
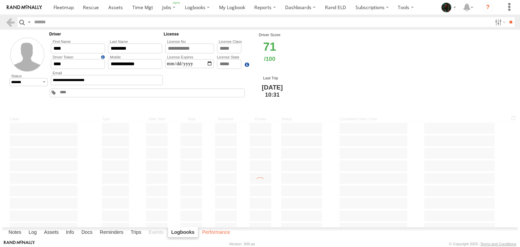
click at [213, 230] on label "Performance" at bounding box center [216, 232] width 35 height 9
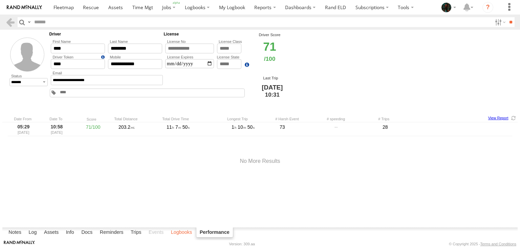
click at [186, 233] on label "Logbooks" at bounding box center [182, 232] width 28 height 9
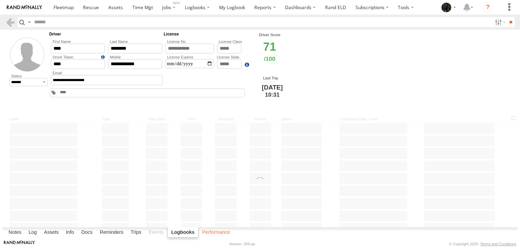
click at [205, 233] on label "Performance" at bounding box center [216, 232] width 35 height 9
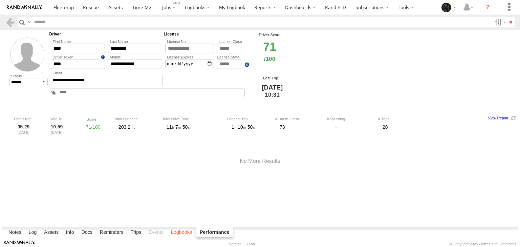
click at [179, 232] on label "Logbooks" at bounding box center [182, 232] width 28 height 9
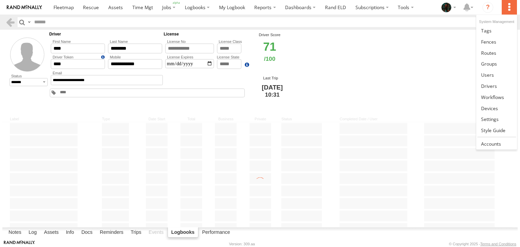
click at [509, 4] on label at bounding box center [509, 7] width 15 height 15
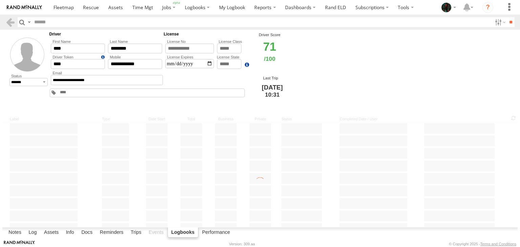
click at [0, 0] on label at bounding box center [0, 0] width 0 height 0
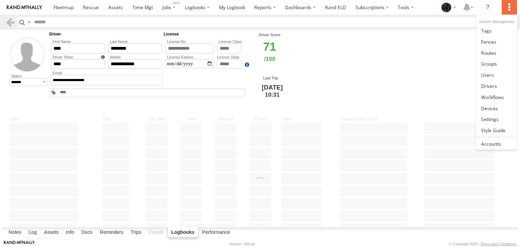
click at [510, 8] on label at bounding box center [509, 7] width 15 height 15
click at [489, 100] on link at bounding box center [496, 97] width 40 height 11
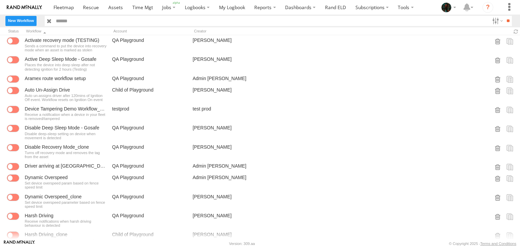
click at [32, 22] on label "New Workflow" at bounding box center [20, 21] width 31 height 10
click at [0, 0] on label "Close" at bounding box center [0, 0] width 0 height 0
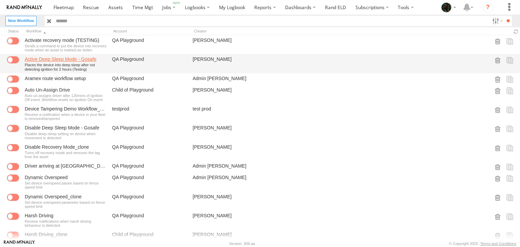
click at [68, 62] on link "Active Deep Sleep Mode - Gosafe" at bounding box center [66, 59] width 82 height 6
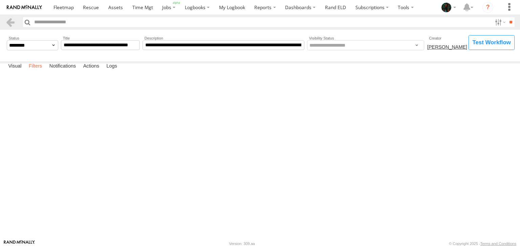
click at [37, 71] on label "Filters" at bounding box center [35, 66] width 20 height 9
click at [60, 71] on label "Notifications" at bounding box center [63, 66] width 34 height 9
click at [98, 71] on label "Actions" at bounding box center [91, 66] width 23 height 9
click at [110, 71] on label "Logs" at bounding box center [111, 66] width 17 height 9
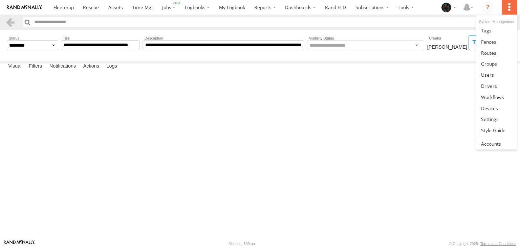
click at [509, 12] on label at bounding box center [509, 7] width 15 height 15
click at [498, 106] on span at bounding box center [489, 108] width 17 height 6
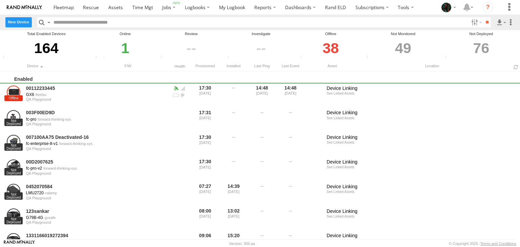
click at [21, 24] on label "New Device" at bounding box center [18, 22] width 26 height 10
click at [0, 0] on label "Close" at bounding box center [0, 0] width 0 height 0
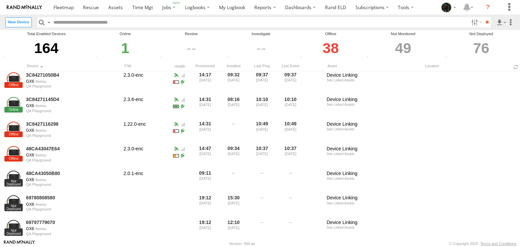
scroll to position [1109, 0]
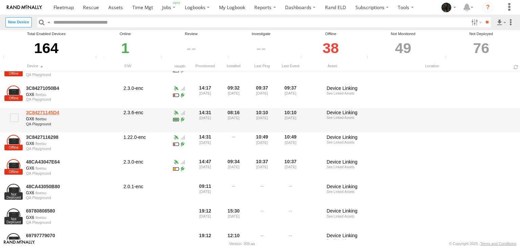
click at [41, 114] on link "3C84271145D4" at bounding box center [72, 113] width 93 height 6
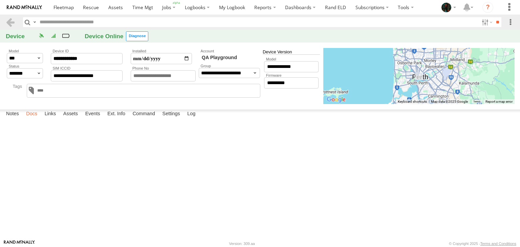
click at [33, 119] on label "Docs" at bounding box center [32, 114] width 18 height 9
click at [52, 119] on label "Links" at bounding box center [50, 114] width 18 height 9
select select "********"
click at [78, 119] on label "Assets" at bounding box center [70, 114] width 21 height 9
click at [93, 119] on label "Events" at bounding box center [93, 114] width 22 height 9
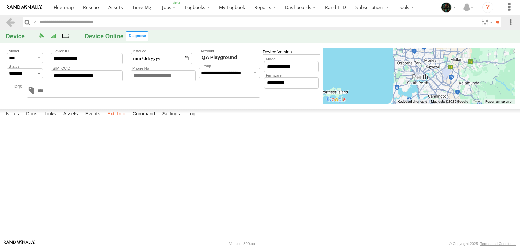
click at [115, 119] on label "Ext. Info" at bounding box center [116, 114] width 25 height 9
click at [144, 119] on label "Command" at bounding box center [143, 114] width 29 height 9
click at [174, 119] on label "Settings" at bounding box center [171, 114] width 24 height 9
click at [194, 119] on label "Log" at bounding box center [191, 114] width 15 height 9
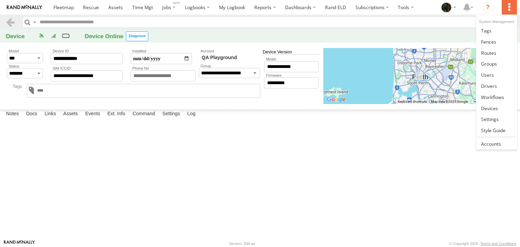
click at [512, 9] on label at bounding box center [509, 7] width 15 height 15
click at [492, 117] on span at bounding box center [490, 119] width 18 height 6
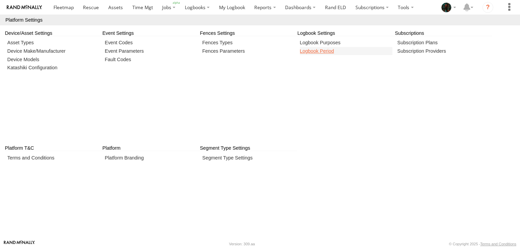
click at [325, 55] on link at bounding box center [346, 51] width 93 height 8
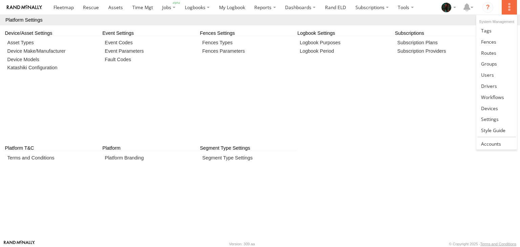
click at [508, 9] on label at bounding box center [509, 7] width 15 height 15
click at [500, 142] on span at bounding box center [491, 144] width 20 height 6
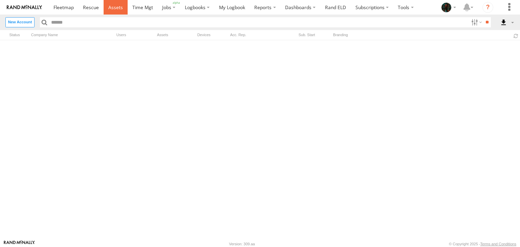
click at [117, 7] on span at bounding box center [115, 7] width 15 height 6
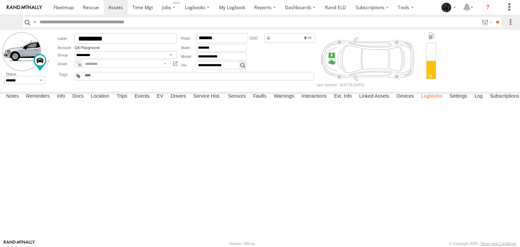
click at [426, 102] on label "Logbooks" at bounding box center [432, 96] width 28 height 9
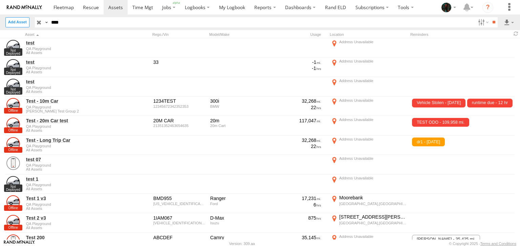
click at [40, 21] on input "button" at bounding box center [39, 22] width 9 height 10
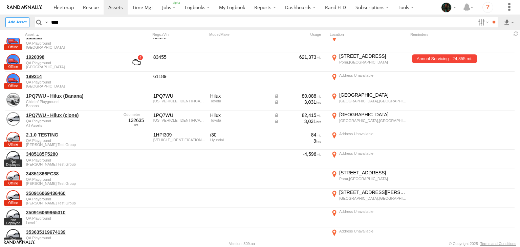
scroll to position [184, 0]
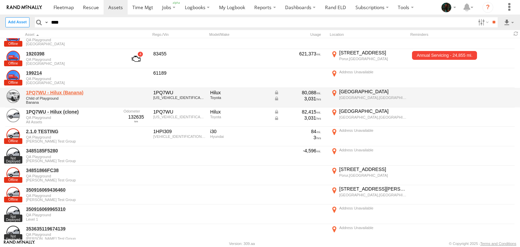
click at [30, 91] on link "1PQ7WU - Hilux (Banana)" at bounding box center [72, 93] width 93 height 6
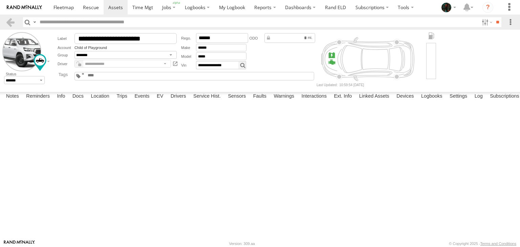
click at [438, 102] on label "Logbooks" at bounding box center [432, 96] width 28 height 9
click at [433, 102] on label "Logbooks" at bounding box center [432, 96] width 28 height 9
click at [0, 0] on span at bounding box center [0, 0] width 0 height 0
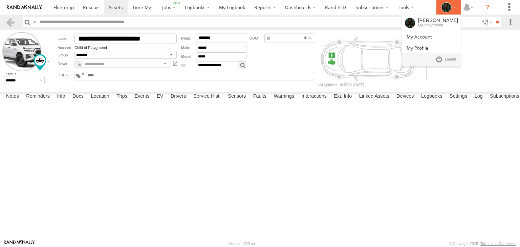
click at [449, 3] on icon at bounding box center [446, 7] width 10 height 10
click at [435, 36] on link at bounding box center [431, 36] width 59 height 11
click at [428, 46] on span at bounding box center [418, 48] width 22 height 6
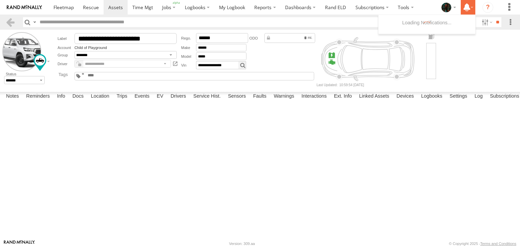
click at [465, 7] on icon at bounding box center [467, 7] width 12 height 8
click at [473, 67] on form "**********" at bounding box center [259, 59] width 515 height 55
click at [485, 10] on icon "?" at bounding box center [487, 7] width 11 height 11
click at [0, 0] on label "Close" at bounding box center [0, 0] width 0 height 0
click at [486, 75] on form "**********" at bounding box center [259, 59] width 515 height 55
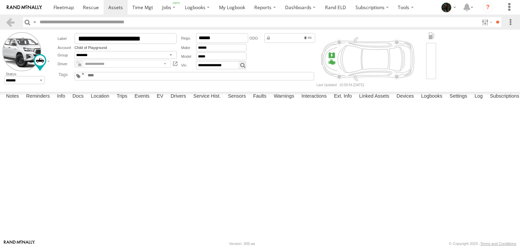
click at [0, 0] on span at bounding box center [0, 0] width 0 height 0
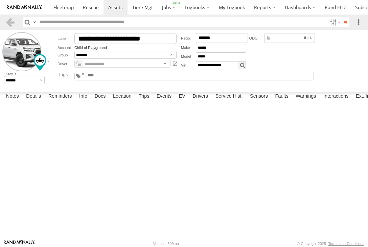
scroll to position [0, 60]
click at [0, 0] on span at bounding box center [0, 0] width 0 height 0
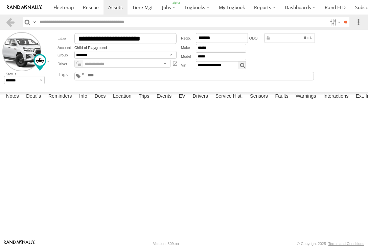
click at [0, 0] on span at bounding box center [0, 0] width 0 height 0
click at [0, 0] on label "Close" at bounding box center [0, 0] width 0 height 0
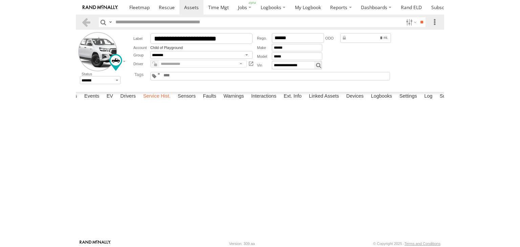
scroll to position [0, 154]
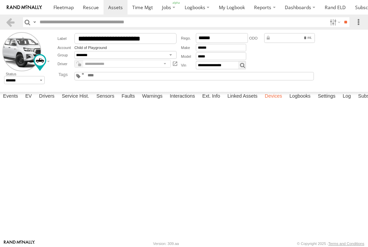
click at [271, 102] on label "Devices" at bounding box center [274, 96] width 24 height 9
click at [0, 0] on label "Close" at bounding box center [0, 0] width 0 height 0
click at [0, 0] on div "Close" at bounding box center [0, 0] width 0 height 0
click at [0, 0] on label "Close" at bounding box center [0, 0] width 0 height 0
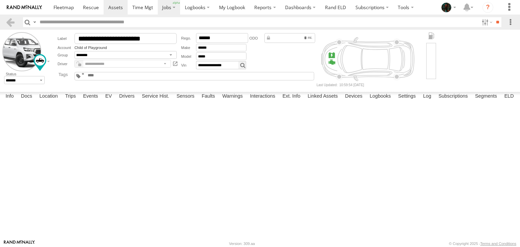
scroll to position [0, 53]
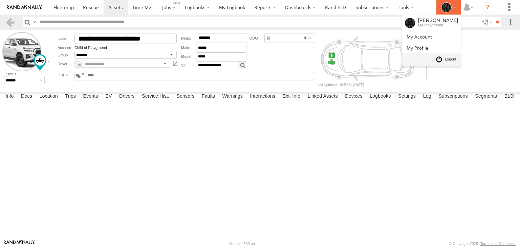
drag, startPoint x: 445, startPoint y: 9, endPoint x: 453, endPoint y: 60, distance: 51.5
click at [453, 15] on li "Naresh Boobalan QA Playground" at bounding box center [448, 7] width 24 height 15
click at [453, 60] on span at bounding box center [451, 59] width 12 height 7
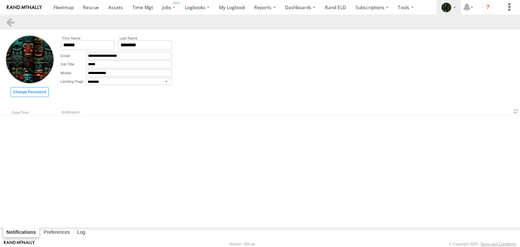
select select "********"
click at [52, 235] on label "Preferences" at bounding box center [56, 232] width 33 height 9
select select "***"
select select "**"
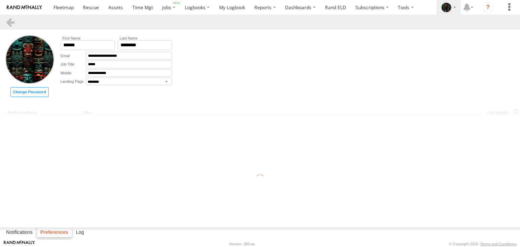
select select "***"
select select "**"
select select "**********"
select select "**"
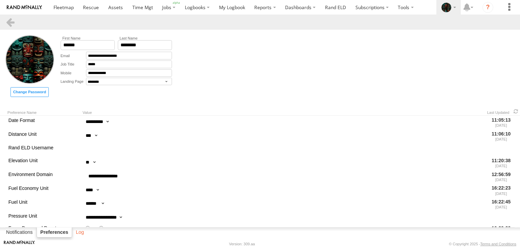
click at [82, 228] on label "Log" at bounding box center [79, 232] width 15 height 9
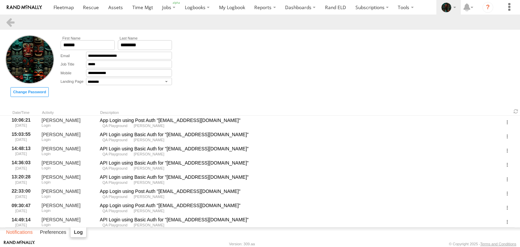
click at [21, 234] on label "Notifications" at bounding box center [20, 232] width 34 height 9
